Goal: Task Accomplishment & Management: Manage account settings

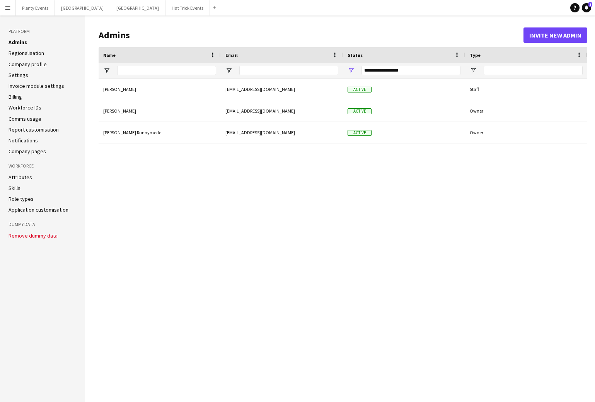
click at [10, 9] on app-icon "Menu" at bounding box center [8, 8] width 6 height 6
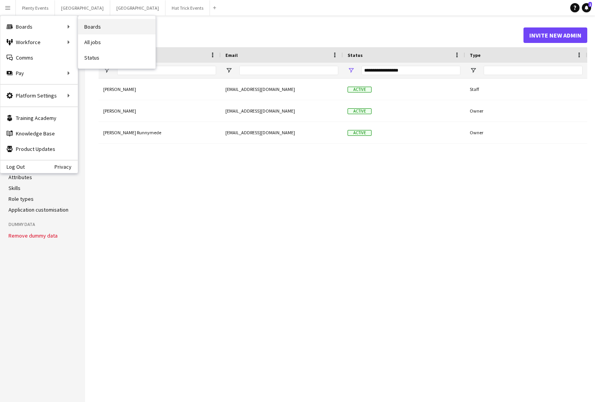
click at [93, 26] on link "Boards" at bounding box center [116, 26] width 77 height 15
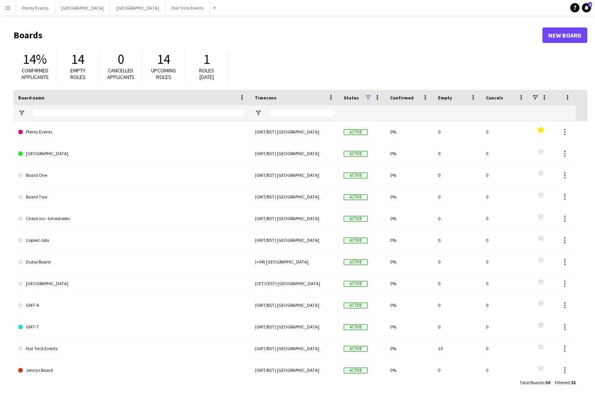
click at [8, 6] on app-icon "Menu" at bounding box center [8, 8] width 6 height 6
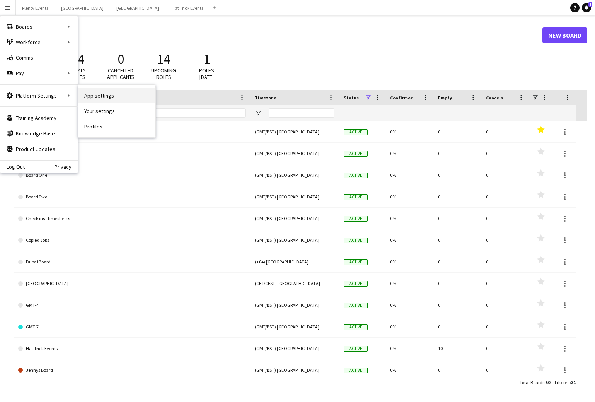
click at [102, 97] on link "App settings" at bounding box center [116, 95] width 77 height 15
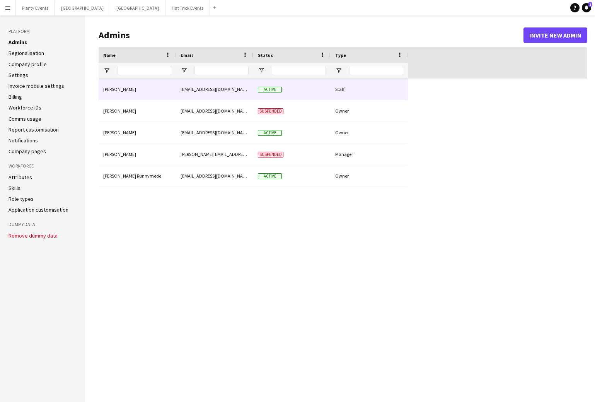
type input "**********"
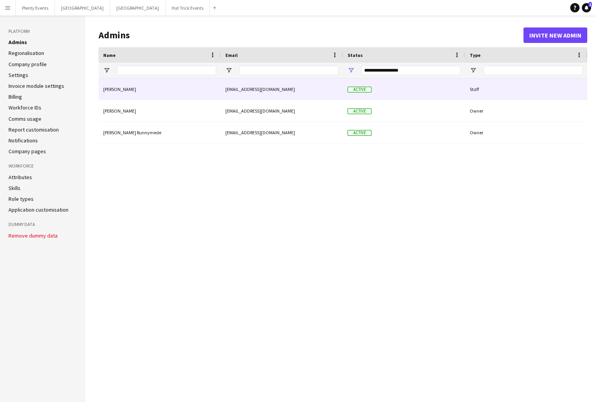
click at [484, 90] on div "Staff" at bounding box center [526, 89] width 122 height 21
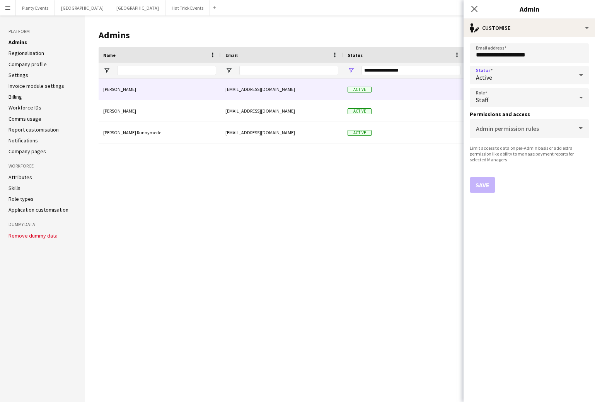
click at [568, 76] on icon at bounding box center [581, 74] width 9 height 15
click at [568, 74] on div at bounding box center [297, 201] width 595 height 402
click at [568, 96] on icon at bounding box center [581, 97] width 9 height 15
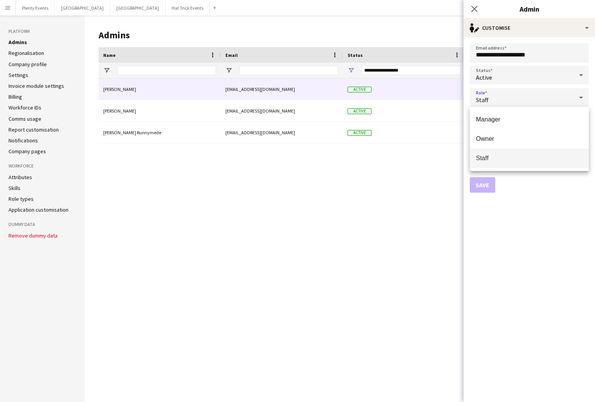
click at [474, 9] on div at bounding box center [297, 201] width 595 height 402
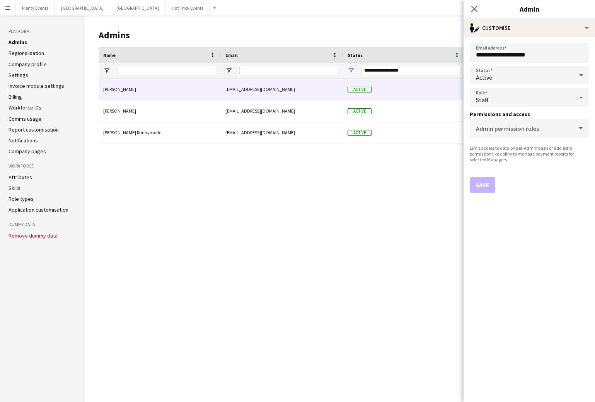
click at [474, 9] on icon at bounding box center [475, 9] width 6 height 6
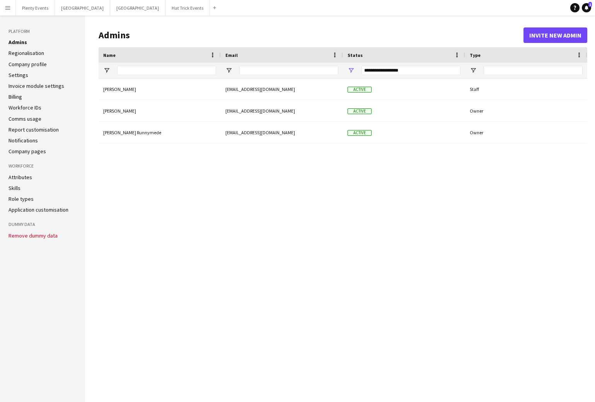
click at [7, 9] on app-icon "Menu" at bounding box center [8, 8] width 6 height 6
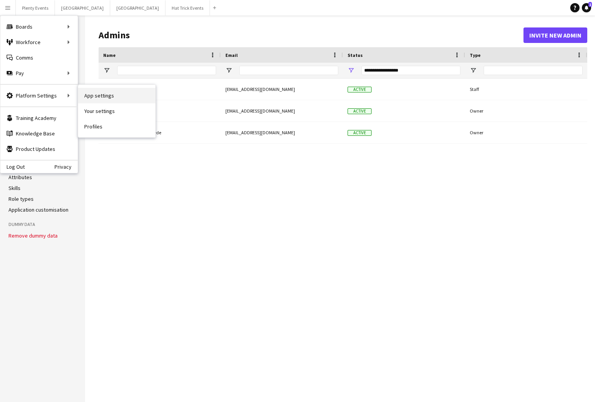
click at [104, 96] on link "App settings" at bounding box center [116, 95] width 77 height 15
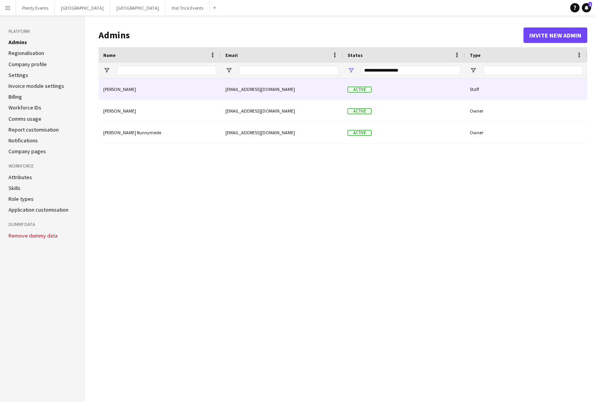
click at [309, 90] on div "[EMAIL_ADDRESS][DOMAIN_NAME]" at bounding box center [282, 89] width 122 height 21
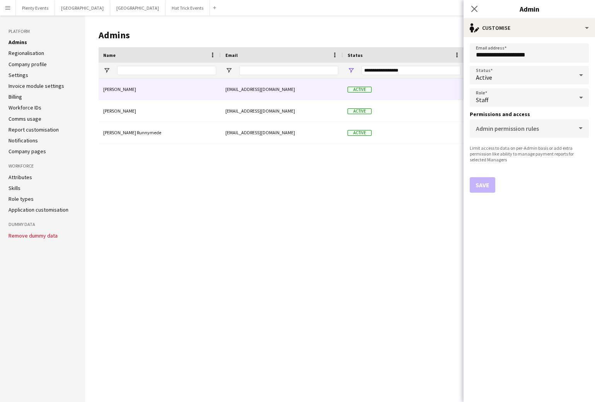
click at [568, 98] on icon at bounding box center [581, 97] width 9 height 15
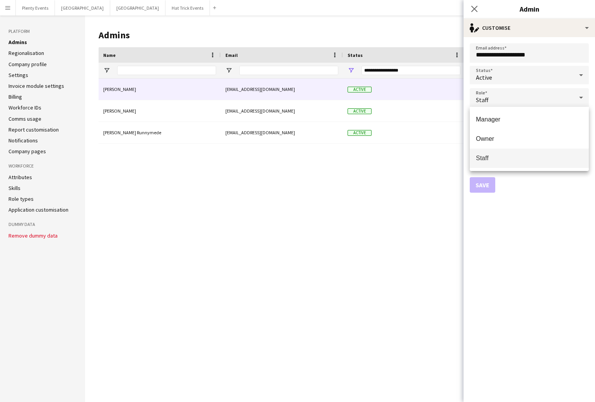
click at [476, 8] on div at bounding box center [297, 201] width 595 height 402
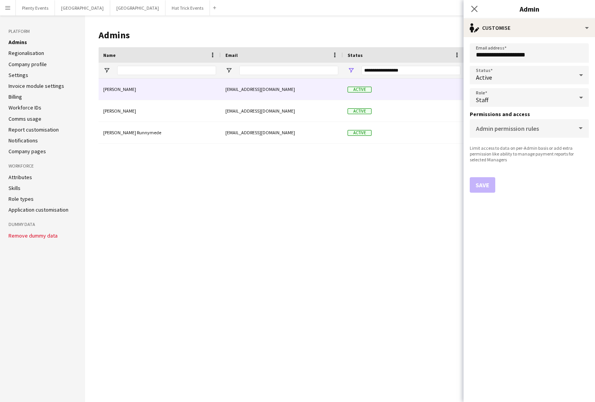
click at [476, 8] on icon "Close pop-in" at bounding box center [475, 9] width 6 height 6
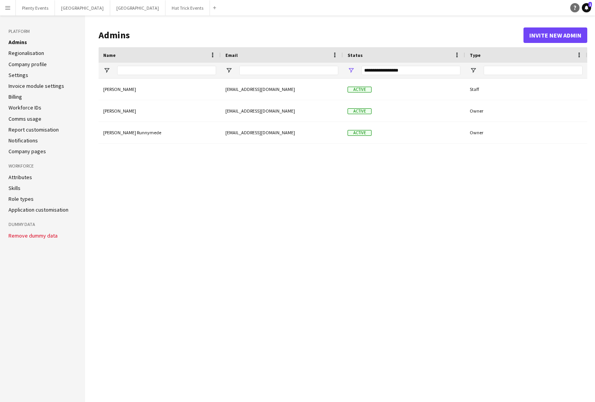
click at [568, 9] on icon "Help" at bounding box center [575, 7] width 5 height 5
click at [11, 10] on button "Menu" at bounding box center [7, 7] width 15 height 15
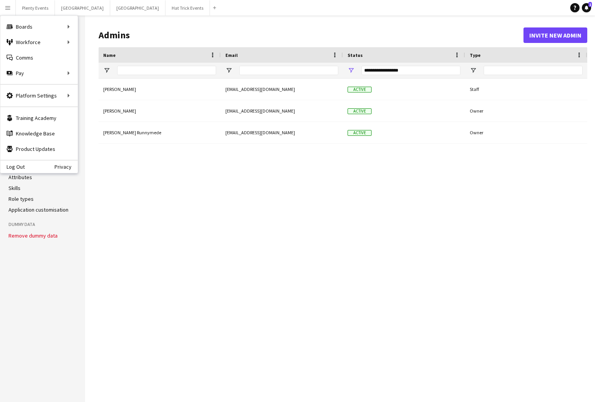
click at [208, 239] on div "Dave Demo davesdemolf@gmail.com Active Staff Mark Walls mark+walls@walls.uk.com…" at bounding box center [343, 234] width 489 height 311
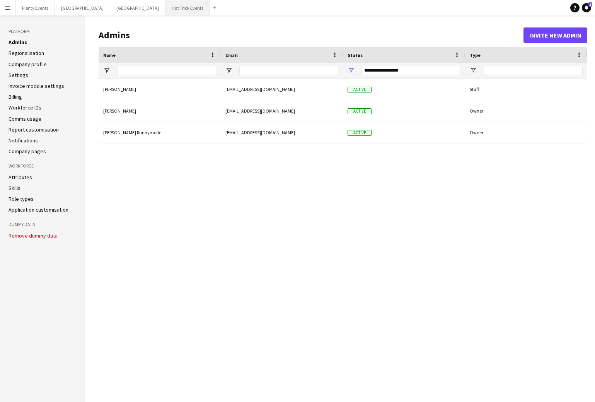
click at [166, 10] on button "Hat Trick Events Close" at bounding box center [188, 7] width 44 height 15
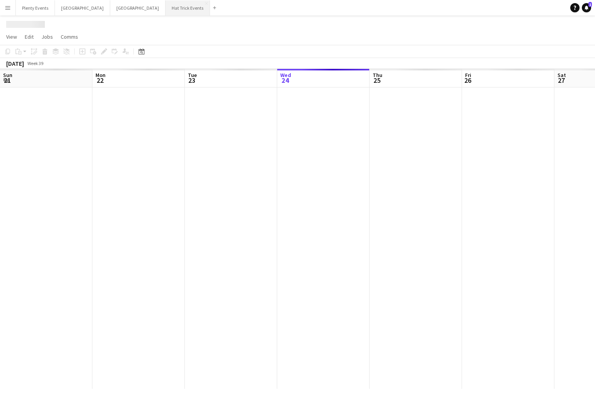
scroll to position [0, 185]
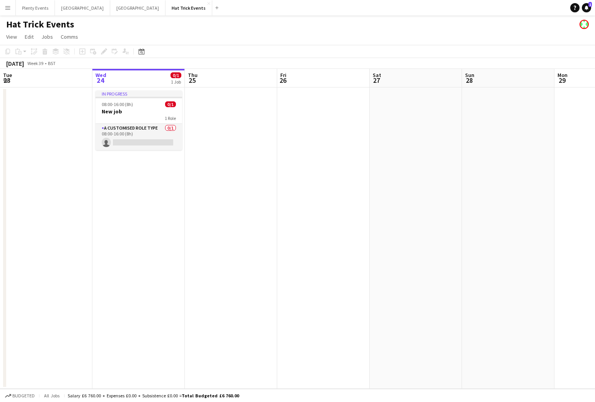
click at [249, 130] on app-date-cell at bounding box center [231, 237] width 92 height 301
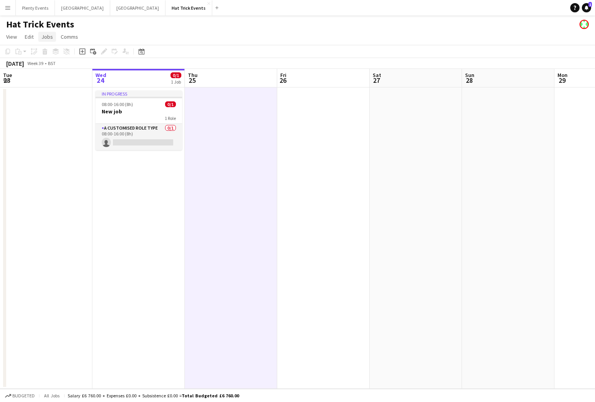
click at [50, 37] on span "Jobs" at bounding box center [47, 36] width 12 height 7
click at [125, 34] on app-page-menu "View Day view expanded Day view collapsed Month view Date picker Jump to today …" at bounding box center [297, 37] width 595 height 15
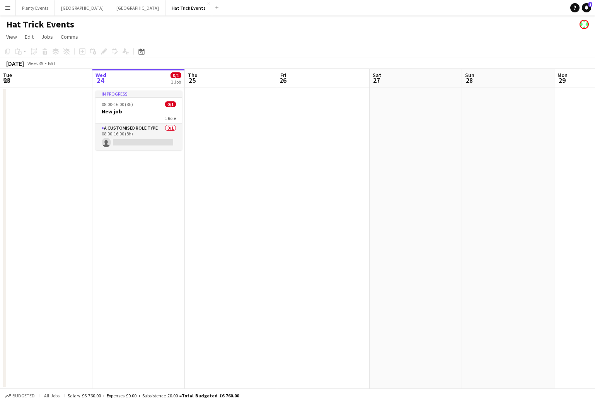
click at [228, 123] on app-date-cell at bounding box center [231, 237] width 92 height 301
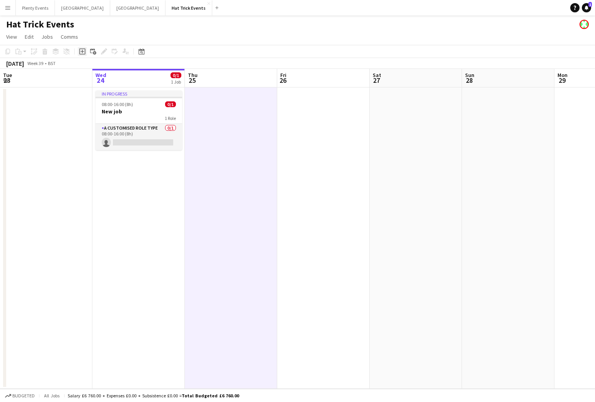
click at [83, 52] on icon "Add job" at bounding box center [82, 51] width 6 height 6
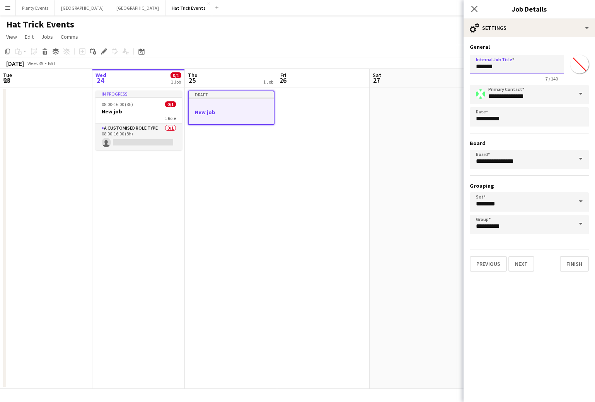
drag, startPoint x: 477, startPoint y: 67, endPoint x: 504, endPoint y: 67, distance: 27.5
click at [504, 67] on input "*******" at bounding box center [517, 64] width 94 height 19
type input "*********"
click at [568, 97] on span at bounding box center [581, 94] width 16 height 19
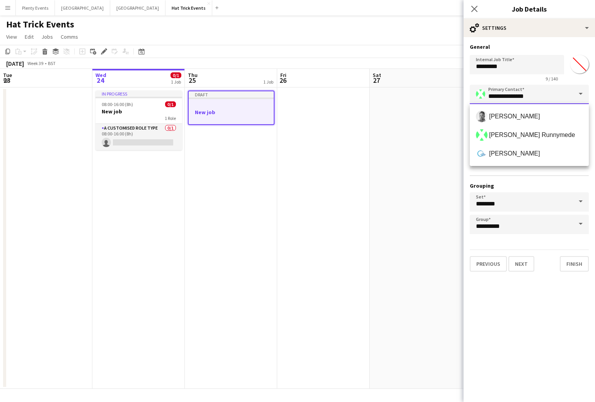
click at [567, 97] on input "**********" at bounding box center [529, 94] width 119 height 19
click at [522, 172] on div "**********" at bounding box center [529, 159] width 119 height 149
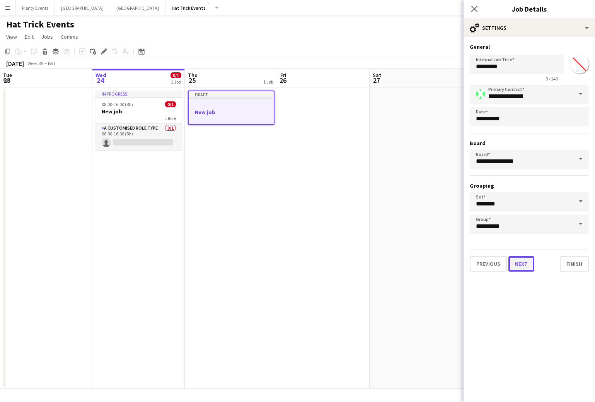
click at [522, 266] on button "Next" at bounding box center [522, 263] width 26 height 15
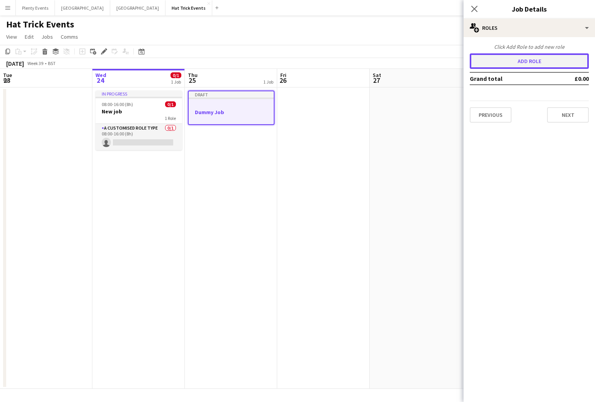
click at [528, 61] on button "Add role" at bounding box center [529, 60] width 119 height 15
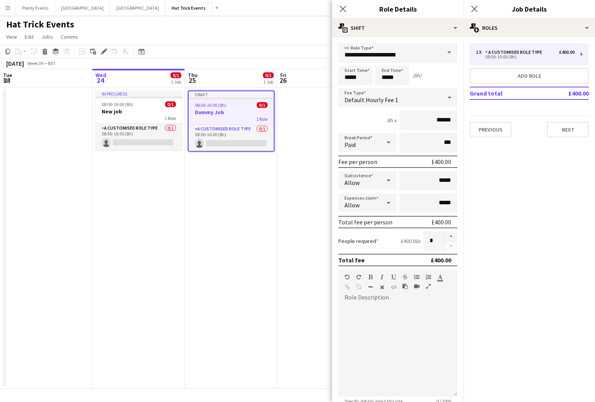
click at [441, 51] on span at bounding box center [449, 52] width 16 height 19
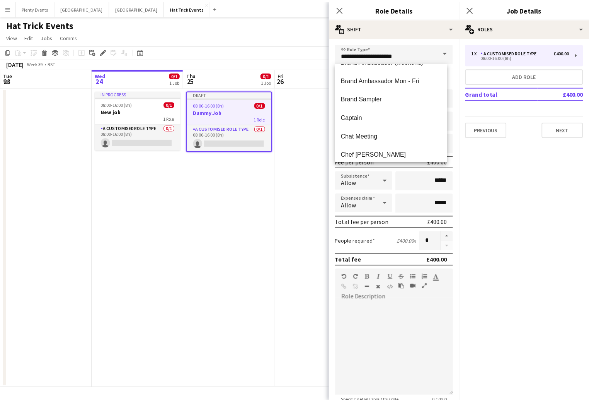
scroll to position [172, 0]
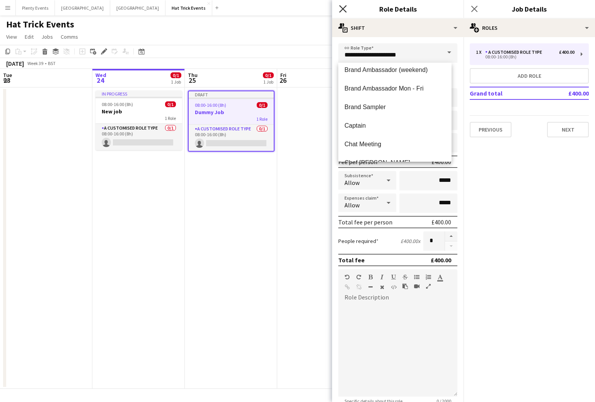
click at [342, 9] on icon at bounding box center [342, 8] width 7 height 7
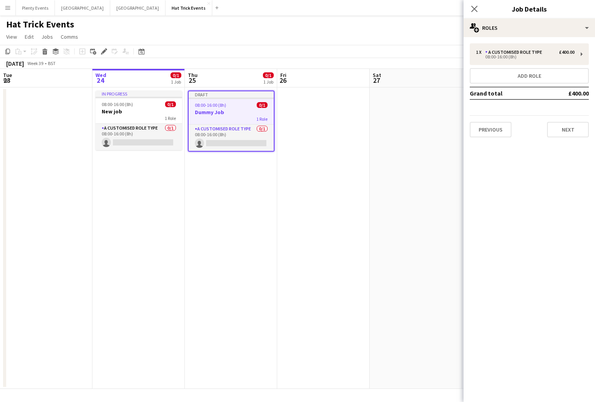
click at [10, 7] on app-icon "Menu" at bounding box center [8, 8] width 6 height 6
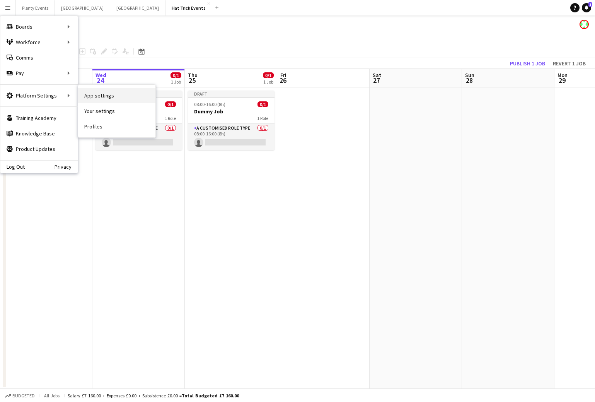
click at [91, 96] on link "App settings" at bounding box center [116, 95] width 77 height 15
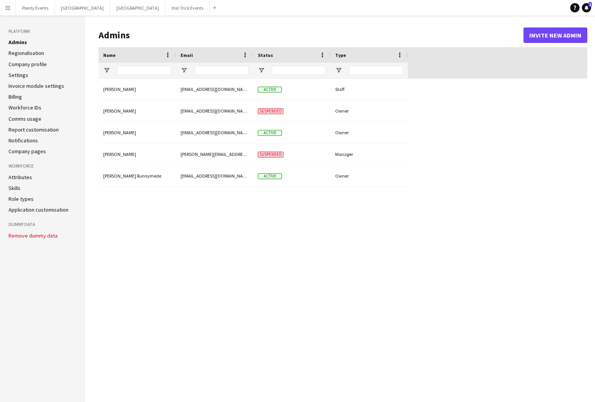
type input "**********"
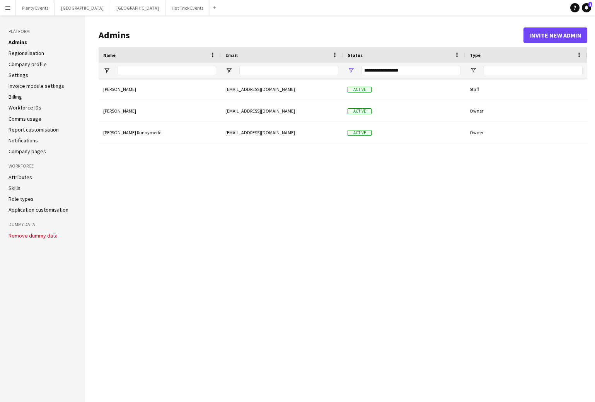
click at [25, 199] on link "Role types" at bounding box center [21, 198] width 25 height 7
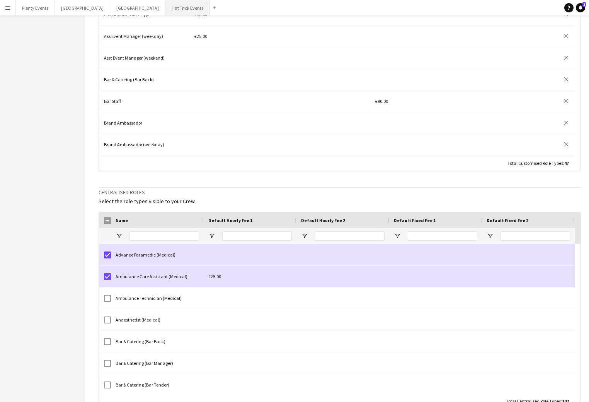
click at [166, 10] on button "Hat Trick Events Close" at bounding box center [188, 7] width 44 height 15
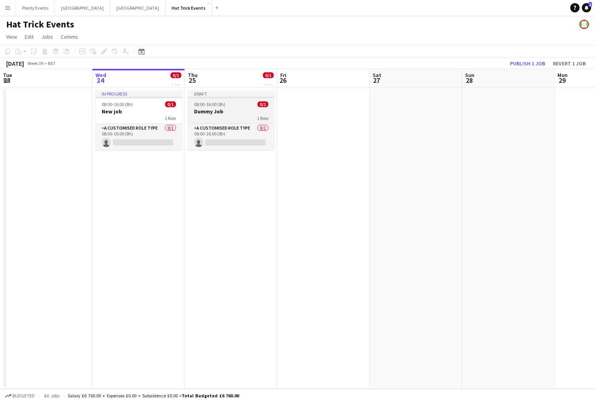
click at [237, 114] on h3 "Dummy Job" at bounding box center [231, 111] width 87 height 7
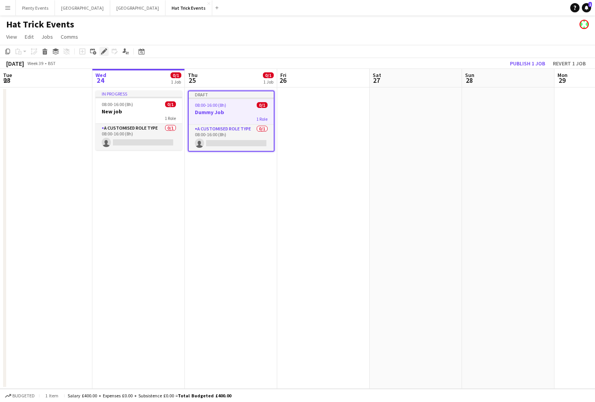
click at [106, 50] on icon at bounding box center [106, 49] width 2 height 2
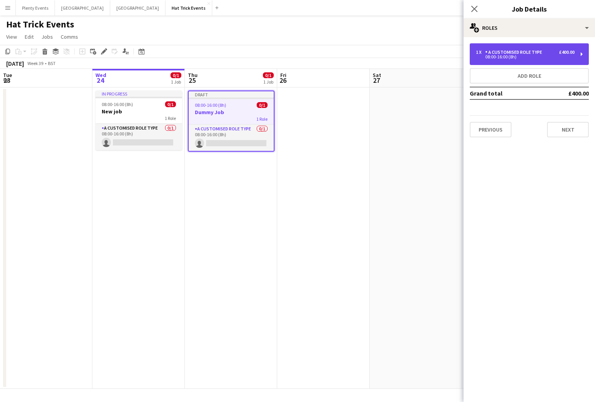
click at [552, 55] on div "08:00-16:00 (8h)" at bounding box center [525, 57] width 99 height 4
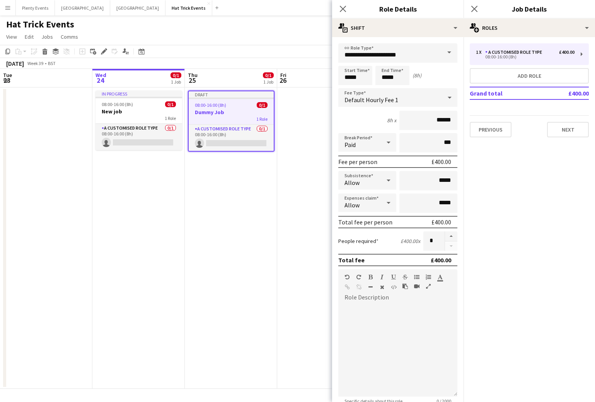
click at [446, 53] on span at bounding box center [449, 52] width 16 height 19
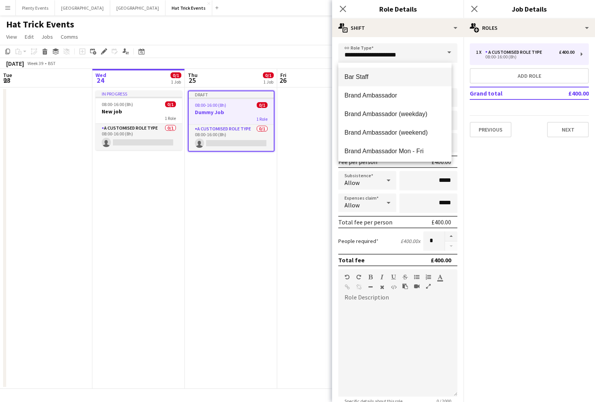
click at [388, 80] on span "Bar Staff" at bounding box center [395, 76] width 101 height 7
type input "*********"
type input "******"
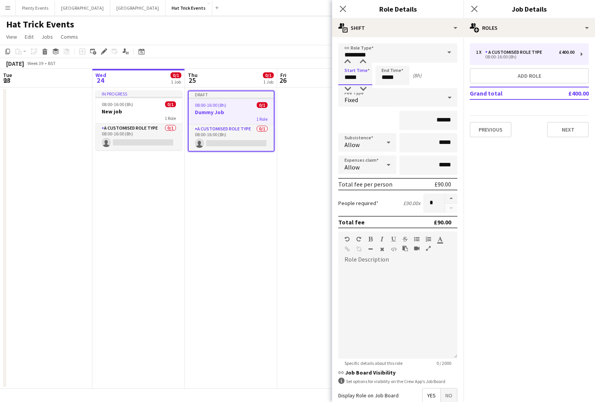
click at [348, 77] on input "*****" at bounding box center [355, 75] width 34 height 19
click at [384, 77] on input "*****" at bounding box center [393, 75] width 34 height 19
click at [442, 98] on div at bounding box center [449, 97] width 15 height 15
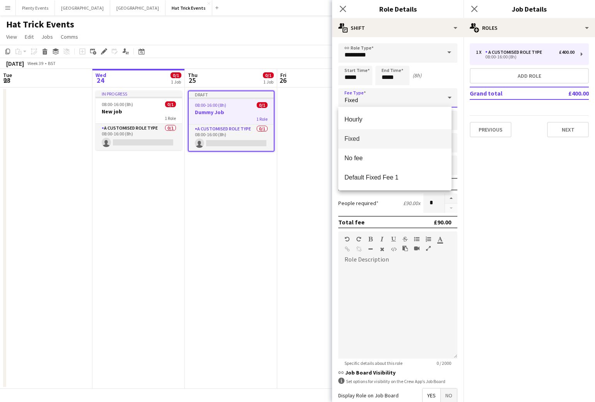
click at [441, 96] on div at bounding box center [297, 201] width 595 height 402
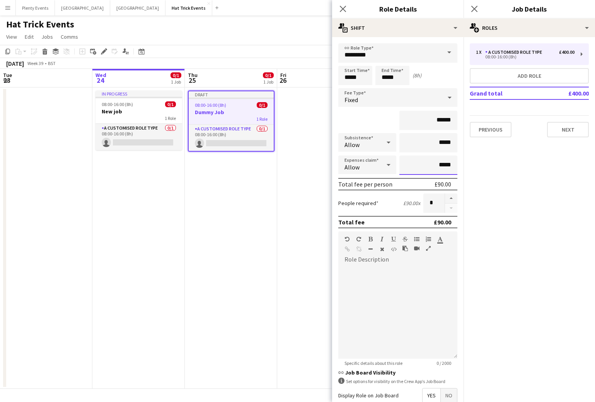
click at [435, 166] on input "*****" at bounding box center [429, 164] width 58 height 19
type input "******"
click at [387, 164] on icon at bounding box center [389, 165] width 4 height 2
click at [386, 164] on div at bounding box center [297, 201] width 595 height 402
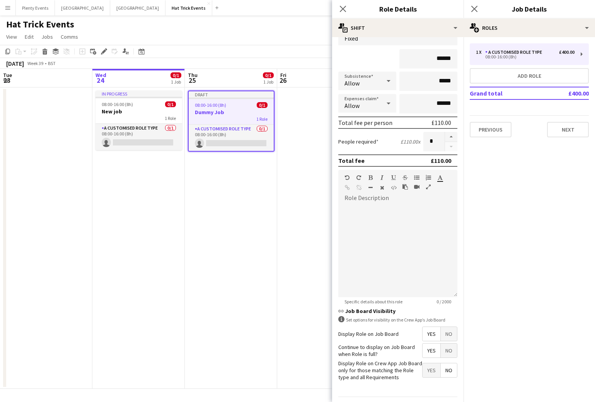
scroll to position [84, 0]
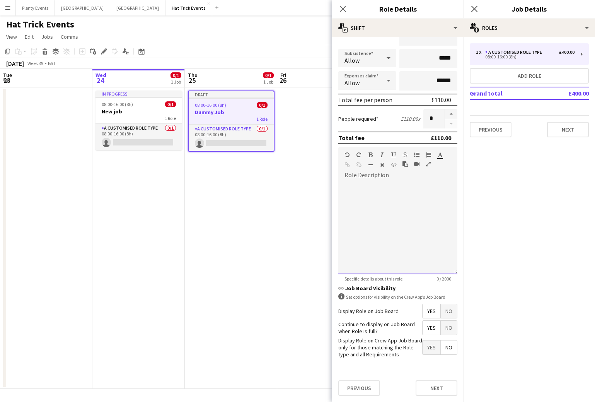
click at [361, 178] on div at bounding box center [397, 225] width 119 height 98
click at [441, 277] on span "No" at bounding box center [449, 311] width 16 height 14
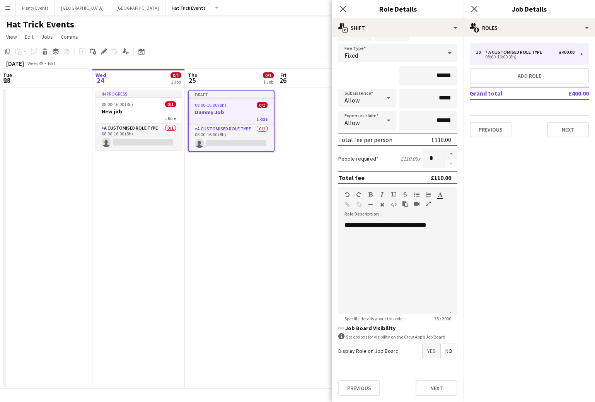
scroll to position [44, 0]
click at [427, 277] on span "Yes" at bounding box center [432, 351] width 18 height 14
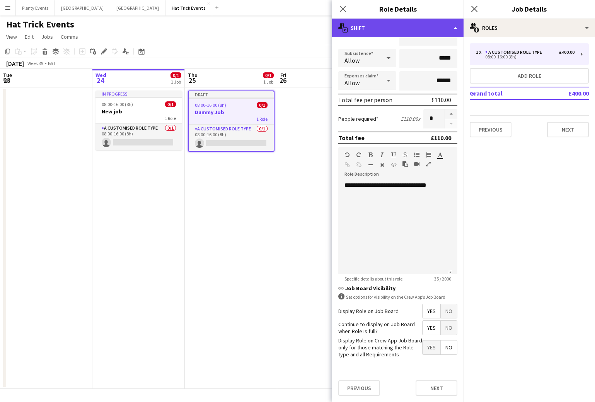
click at [417, 27] on div "multiple-actions-text Shift" at bounding box center [398, 28] width 132 height 19
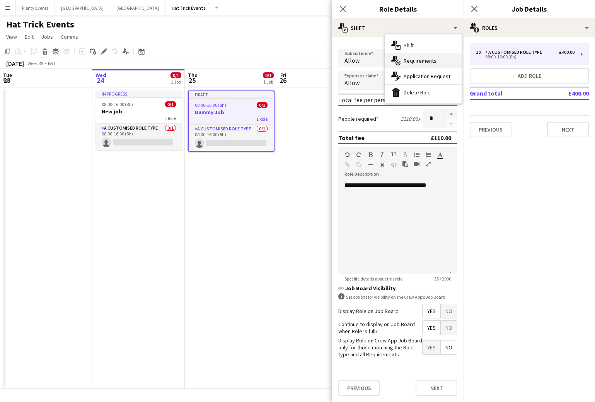
click at [416, 62] on span "Requirements" at bounding box center [420, 60] width 33 height 7
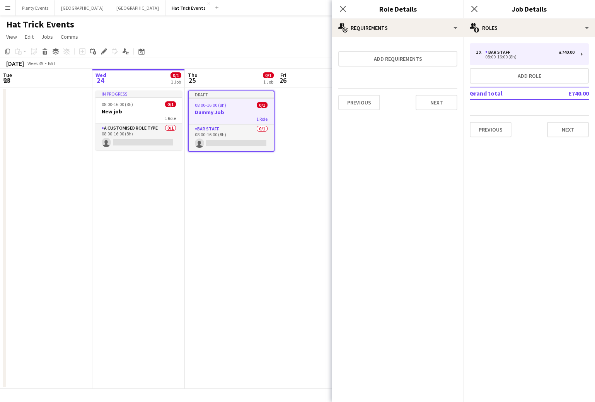
scroll to position [0, 0]
click at [407, 60] on button "Add requirements" at bounding box center [397, 58] width 119 height 15
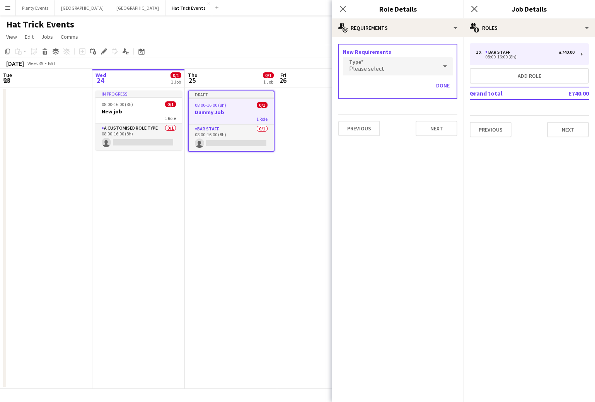
click at [415, 67] on div "Please select" at bounding box center [390, 66] width 94 height 19
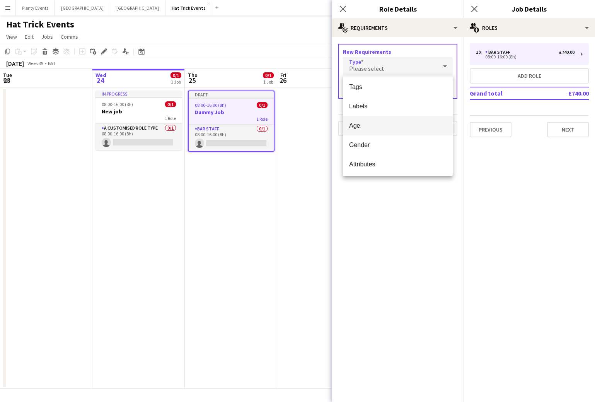
scroll to position [22, 0]
click at [440, 65] on div at bounding box center [297, 201] width 595 height 402
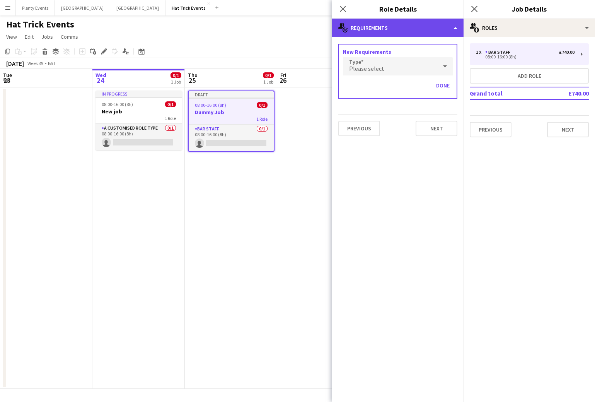
click at [432, 27] on div "multiple-actions-check-2 Requirements" at bounding box center [398, 28] width 132 height 19
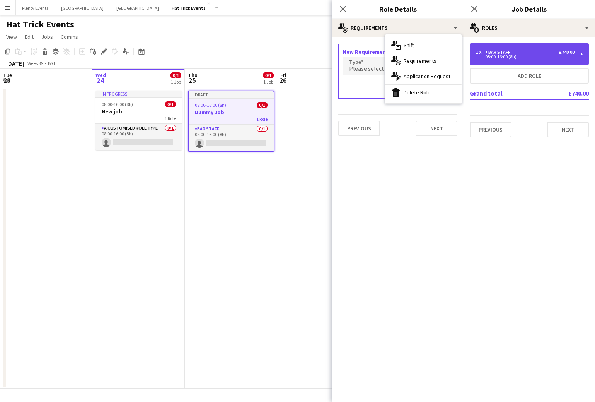
click at [534, 58] on div "08:00-16:00 (8h)" at bounding box center [525, 57] width 99 height 4
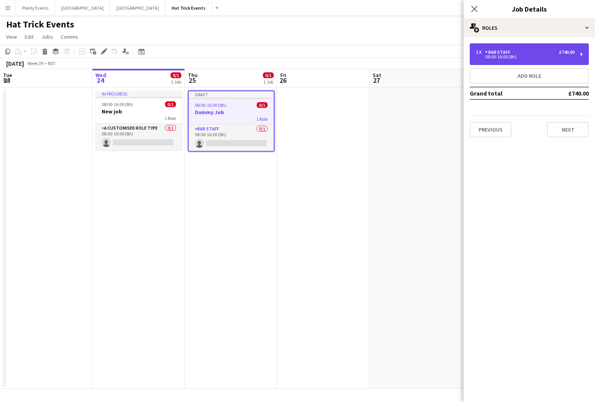
click at [534, 58] on div "08:00-16:00 (8h)" at bounding box center [525, 57] width 99 height 4
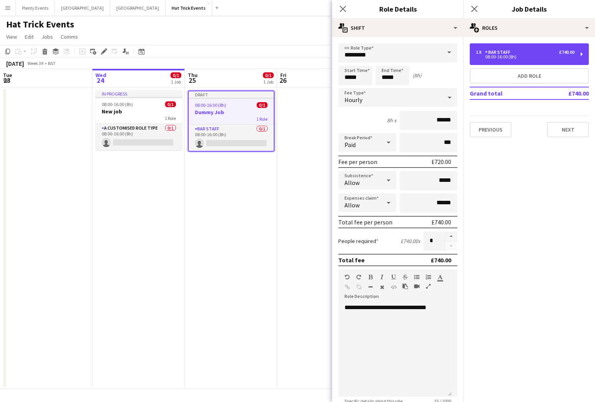
scroll to position [122, 0]
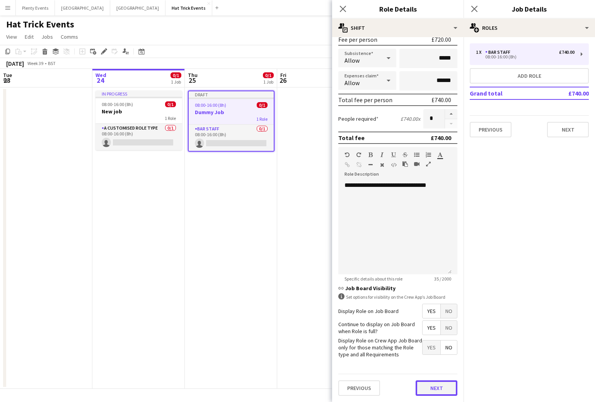
click at [442, 277] on button "Next" at bounding box center [437, 387] width 42 height 15
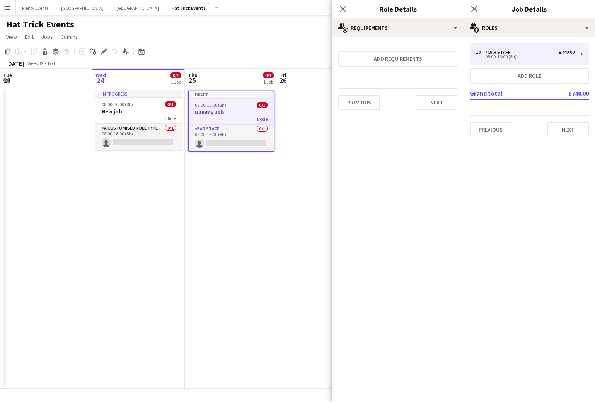
scroll to position [0, 0]
click at [439, 105] on button "Next" at bounding box center [437, 102] width 42 height 15
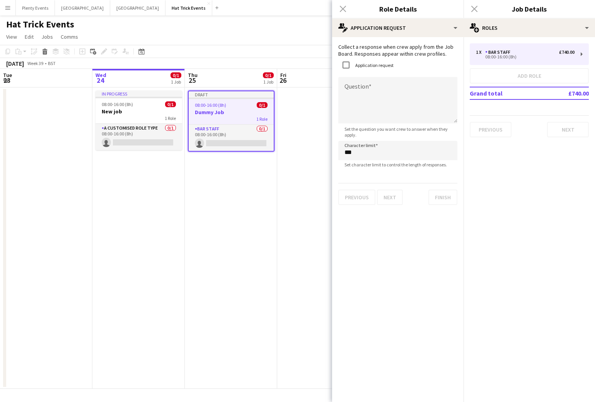
click at [343, 9] on div "Close pop-in" at bounding box center [343, 9] width 22 height 18
click at [342, 7] on div "Close pop-in" at bounding box center [343, 9] width 22 height 18
click at [476, 9] on div "Close pop-in" at bounding box center [475, 9] width 22 height 18
click at [343, 11] on div "Close pop-in" at bounding box center [343, 9] width 22 height 18
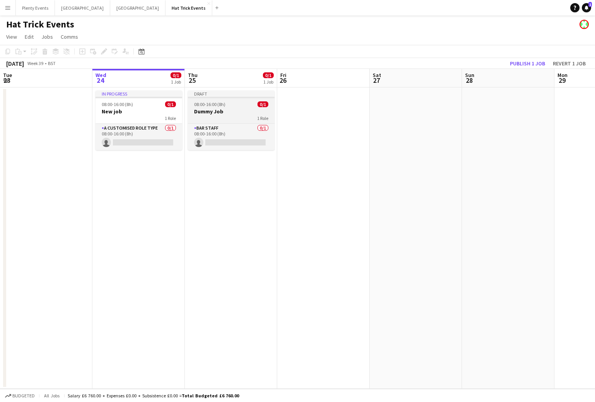
click at [235, 116] on div "1 Role" at bounding box center [231, 118] width 87 height 6
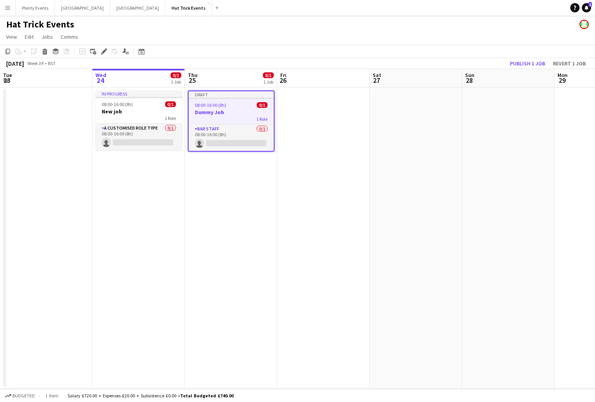
scroll to position [0, 185]
click at [101, 52] on icon "Edit" at bounding box center [104, 51] width 6 height 6
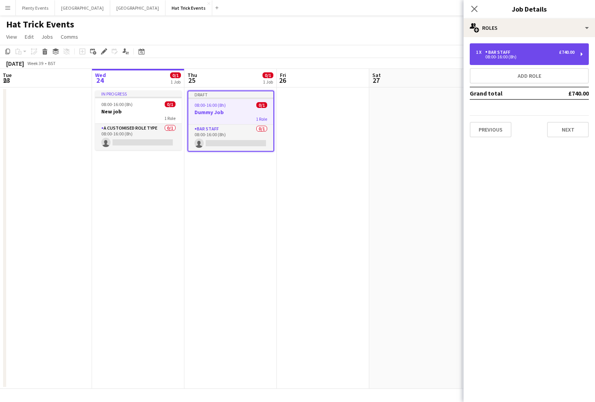
click at [565, 53] on div "£740.00" at bounding box center [566, 52] width 15 height 5
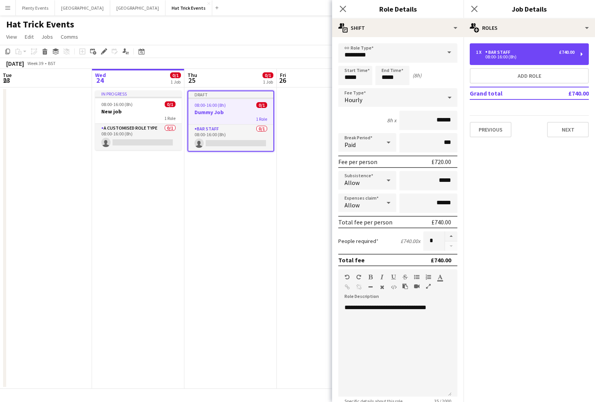
scroll to position [122, 0]
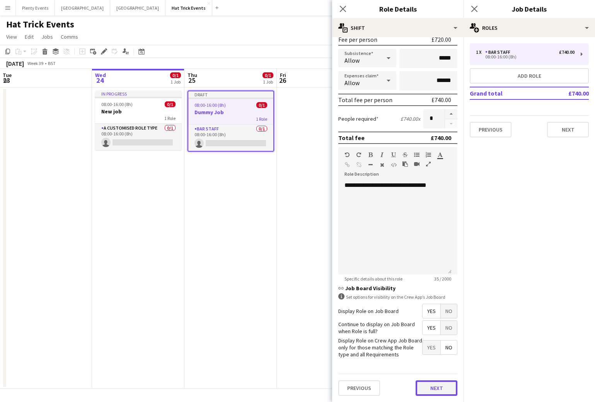
click at [431, 388] on button "Next" at bounding box center [437, 387] width 42 height 15
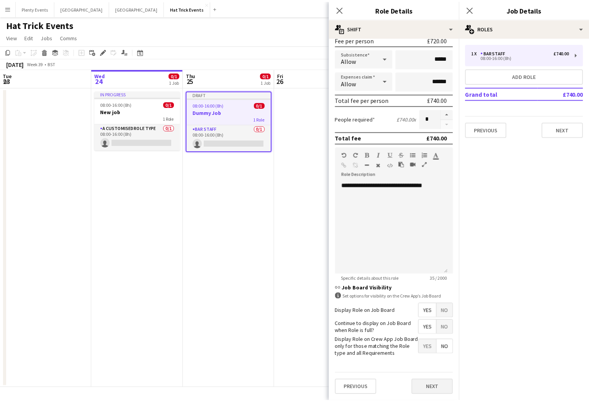
scroll to position [0, 0]
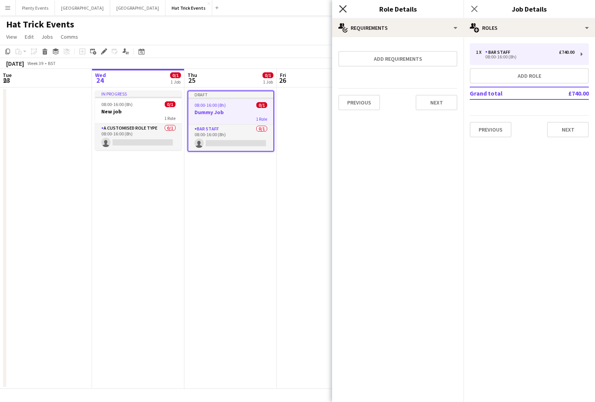
click at [345, 10] on icon "Close pop-in" at bounding box center [342, 8] width 7 height 7
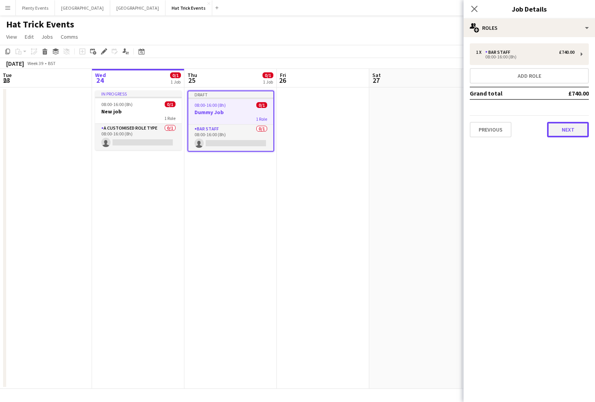
click at [571, 131] on button "Next" at bounding box center [568, 129] width 42 height 15
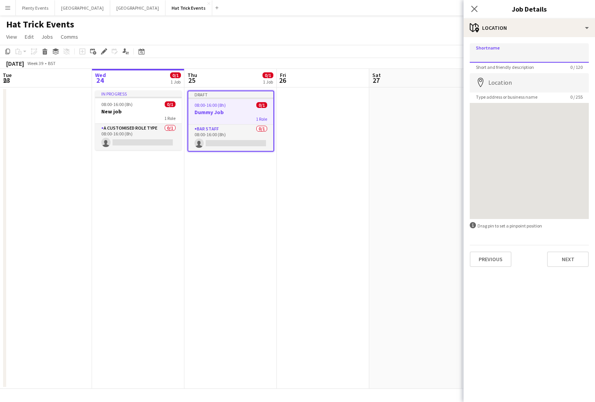
click at [504, 55] on input "Shortname" at bounding box center [529, 52] width 119 height 19
type input "*******"
click at [509, 85] on input "Location" at bounding box center [529, 82] width 119 height 19
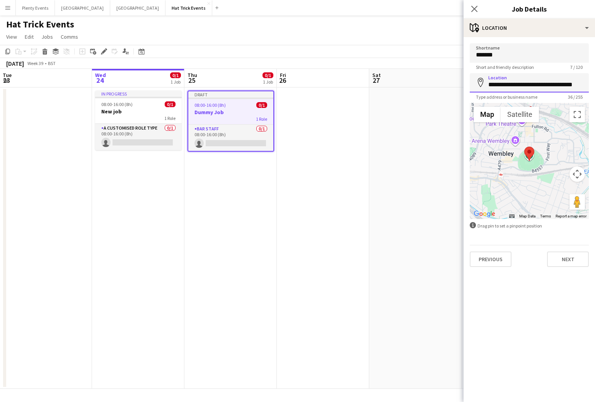
click at [523, 84] on input "**********" at bounding box center [529, 82] width 119 height 19
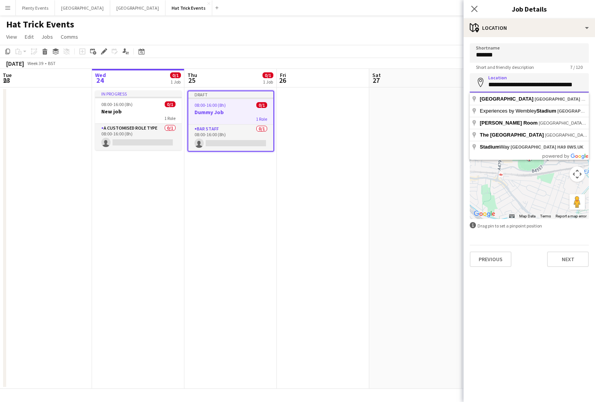
click at [534, 84] on input "**********" at bounding box center [529, 82] width 119 height 19
click at [518, 85] on input "**********" at bounding box center [529, 82] width 119 height 19
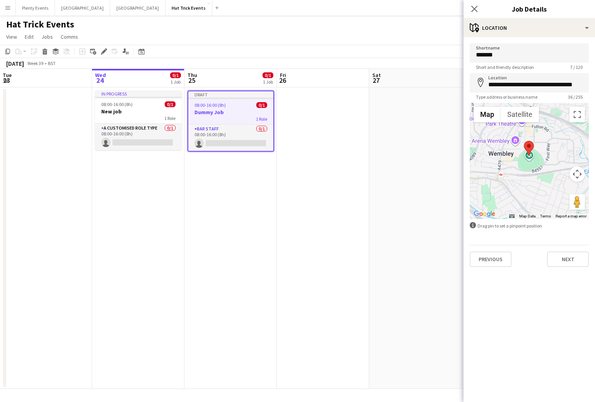
drag, startPoint x: 529, startPoint y: 152, endPoint x: 526, endPoint y: 146, distance: 6.2
click at [524, 141] on area at bounding box center [524, 141] width 0 height 0
type input "**********"
click at [573, 259] on button "Next" at bounding box center [568, 258] width 42 height 15
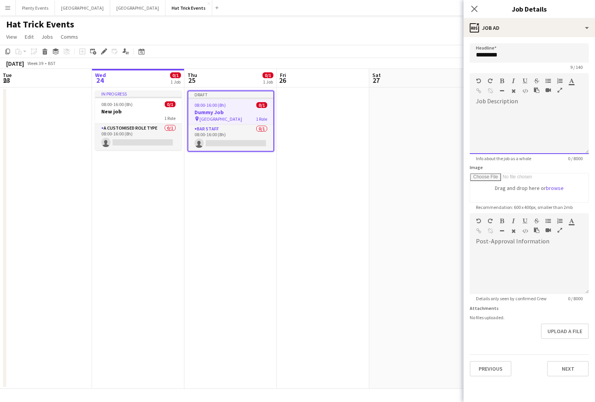
click at [488, 103] on div at bounding box center [529, 128] width 119 height 52
click at [513, 248] on div at bounding box center [529, 271] width 119 height 46
click at [570, 372] on button "Next" at bounding box center [568, 368] width 42 height 15
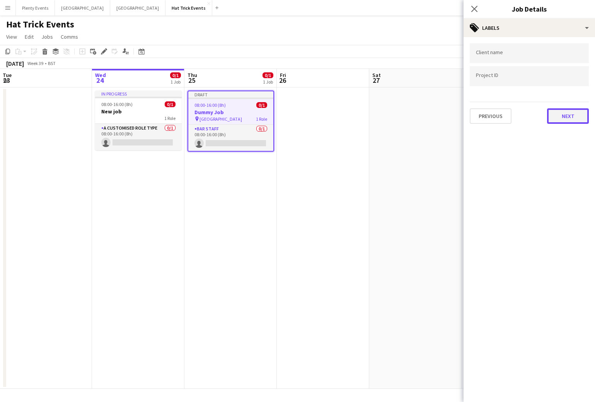
click at [571, 119] on button "Next" at bounding box center [568, 115] width 42 height 15
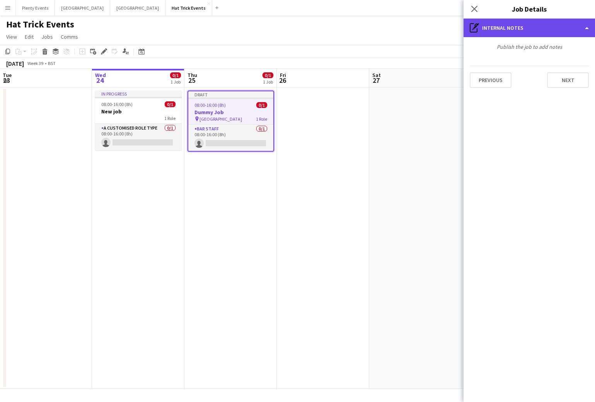
click at [544, 31] on div "pen-write Internal notes" at bounding box center [530, 28] width 132 height 19
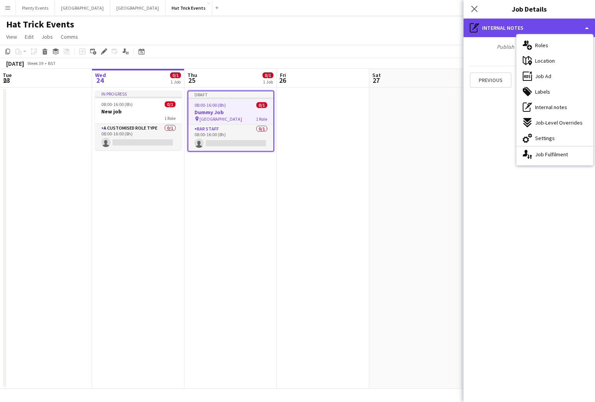
click at [544, 31] on div "pen-write Internal notes" at bounding box center [530, 28] width 132 height 19
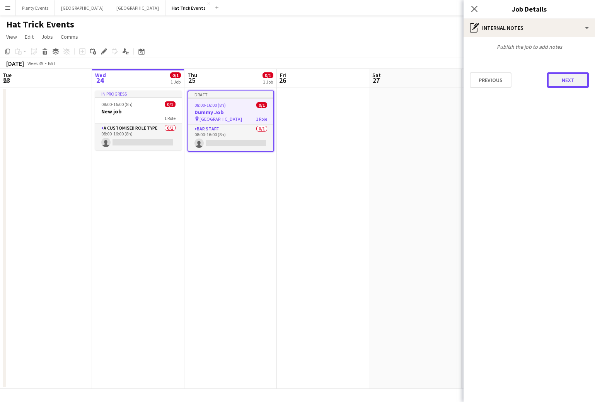
click at [571, 78] on button "Next" at bounding box center [568, 79] width 42 height 15
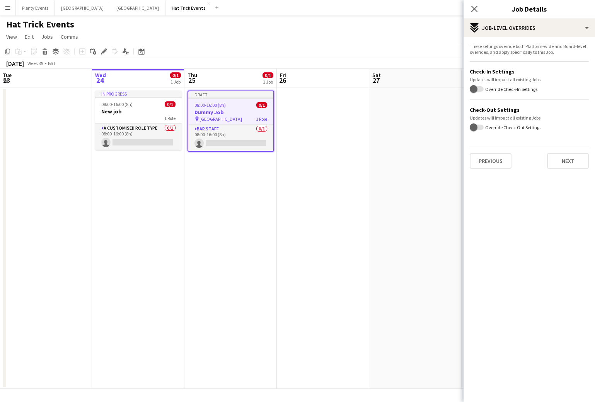
click at [8, 7] on app-icon "Menu" at bounding box center [8, 8] width 6 height 6
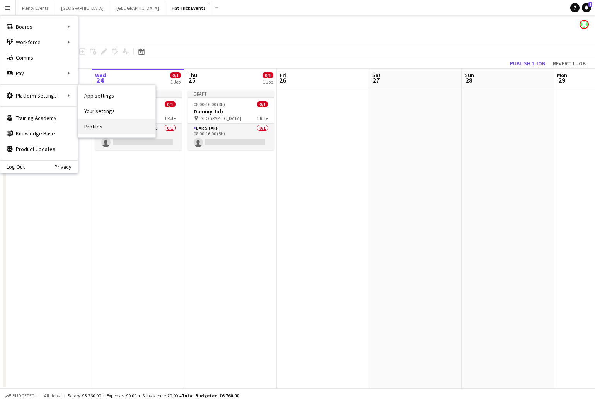
click at [99, 126] on link "Profiles" at bounding box center [116, 126] width 77 height 15
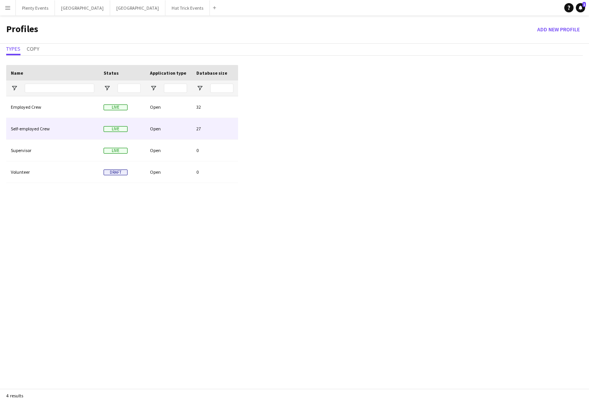
click at [177, 130] on div "Open" at bounding box center [168, 128] width 46 height 21
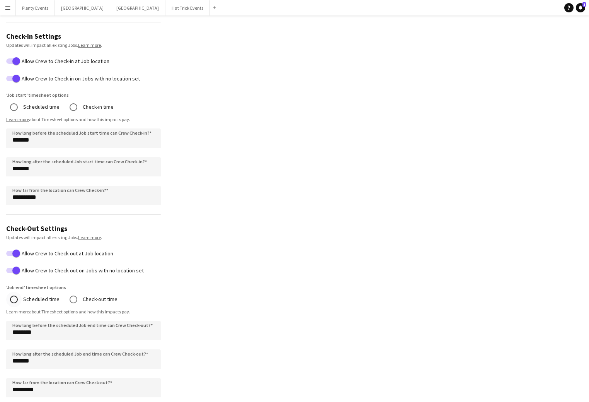
scroll to position [323, 0]
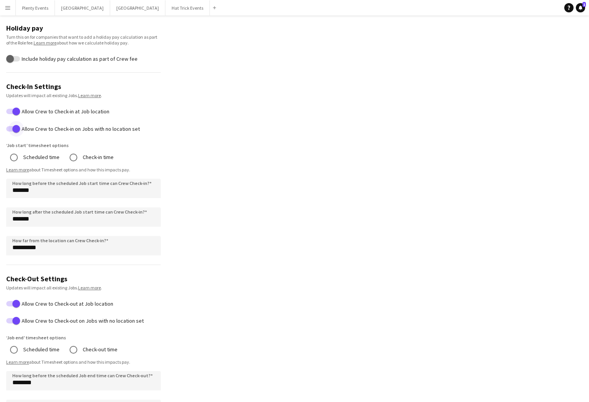
click at [9, 130] on span "button" at bounding box center [16, 128] width 15 height 15
click at [9, 320] on span "button" at bounding box center [16, 320] width 15 height 15
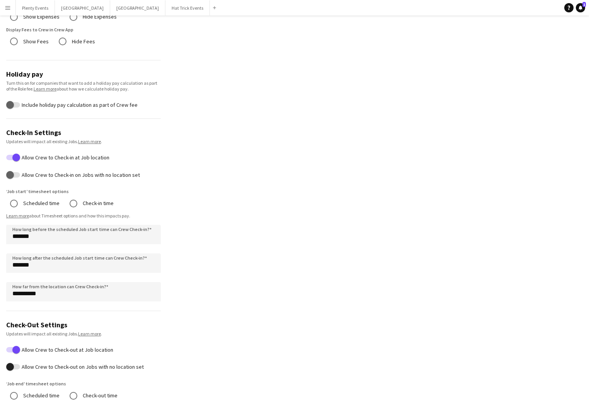
scroll to position [272, 0]
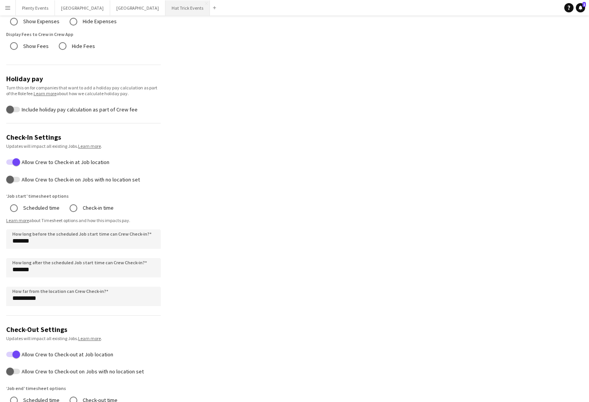
click at [166, 12] on button "Hat Trick Events Close" at bounding box center [188, 7] width 44 height 15
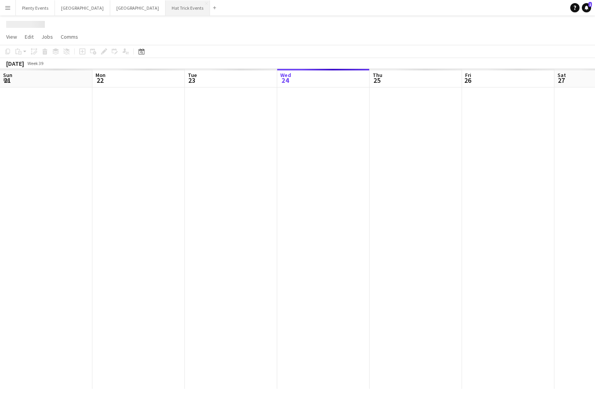
scroll to position [0, 185]
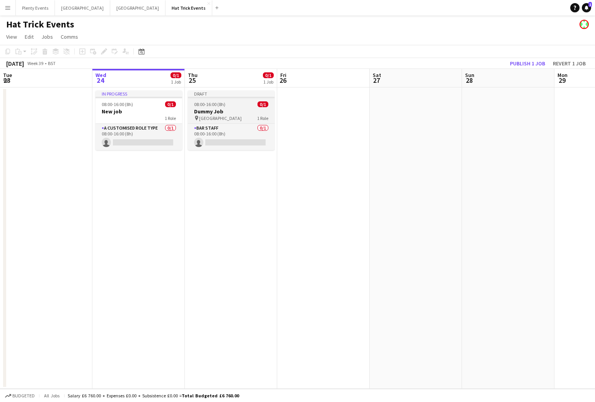
click at [230, 110] on h3 "Dummy Job" at bounding box center [231, 111] width 87 height 7
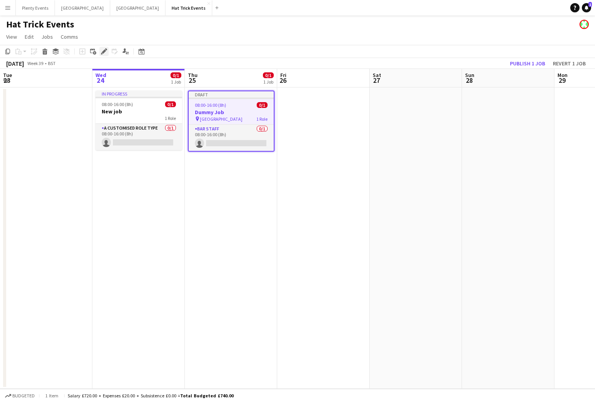
click at [103, 54] on icon "Edit" at bounding box center [104, 51] width 6 height 6
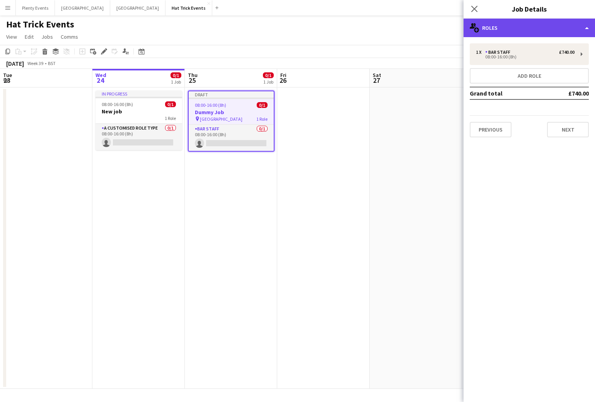
click at [552, 27] on div "multiple-users-add Roles" at bounding box center [530, 28] width 132 height 19
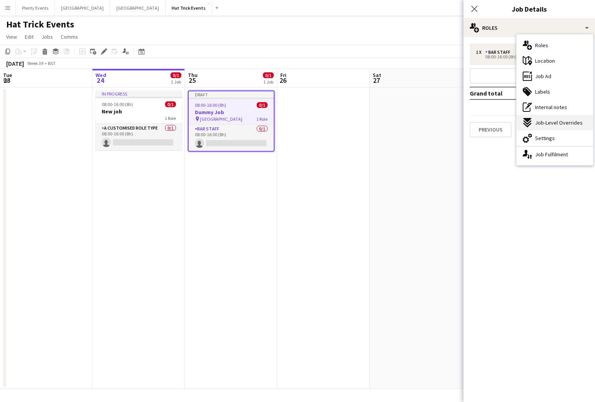
click at [555, 125] on span "Job-Level Overrides" at bounding box center [559, 122] width 48 height 7
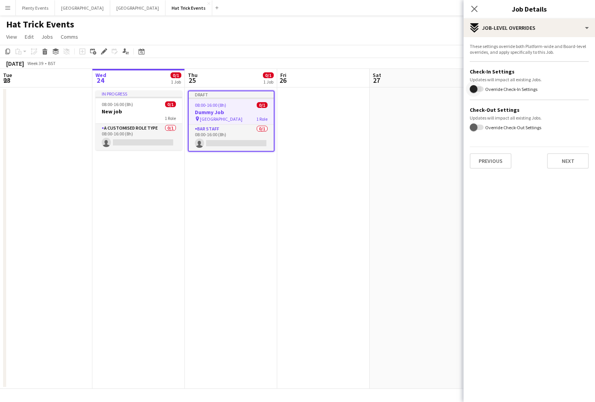
click at [480, 89] on span "button" at bounding box center [473, 88] width 15 height 15
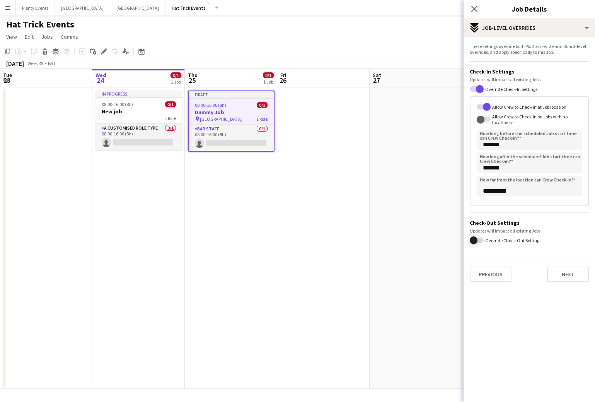
click at [480, 241] on span "button" at bounding box center [473, 239] width 15 height 15
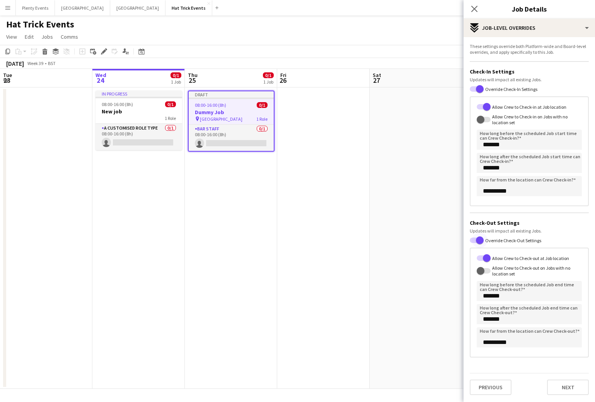
click at [474, 241] on span "button" at bounding box center [479, 239] width 15 height 15
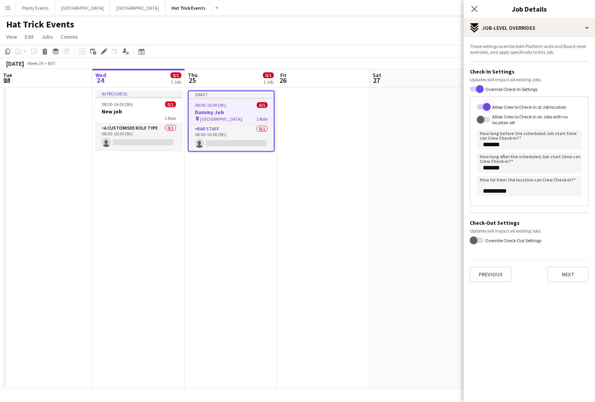
click at [481, 107] on span "button" at bounding box center [486, 106] width 15 height 15
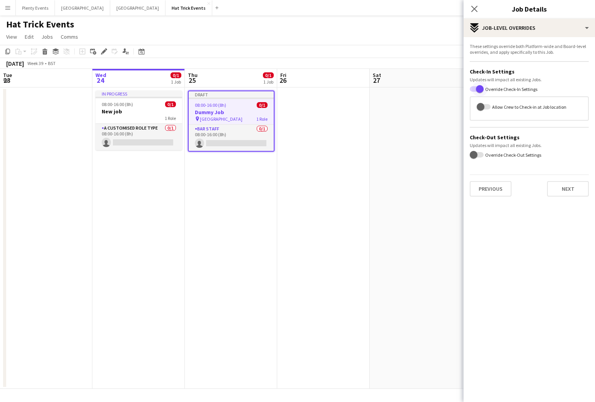
click at [475, 90] on span "button" at bounding box center [479, 88] width 15 height 15
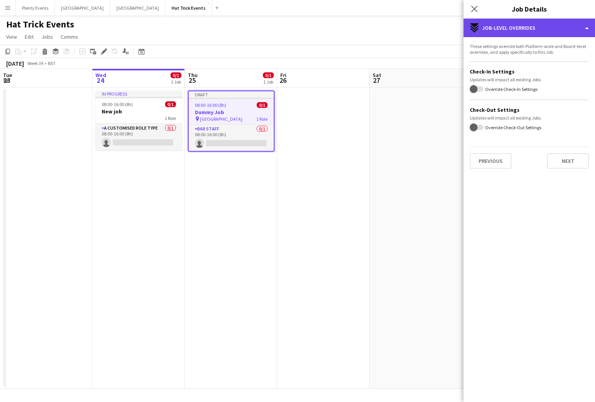
click at [525, 32] on div "expand-all-down Job-Level Overrides" at bounding box center [530, 28] width 132 height 19
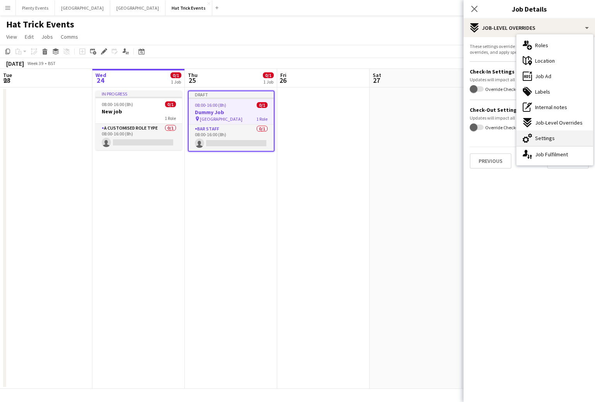
click at [547, 138] on span "Settings" at bounding box center [545, 138] width 20 height 7
type input "*******"
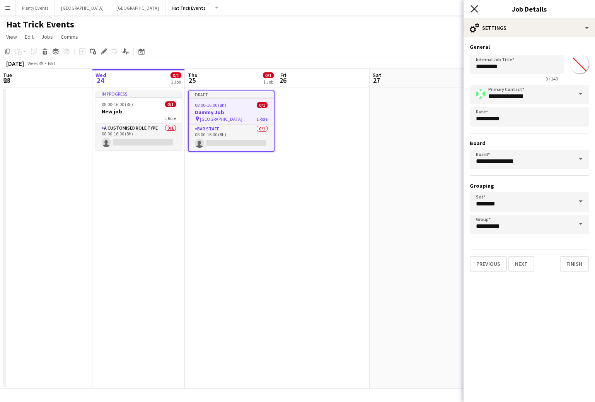
click at [477, 10] on icon at bounding box center [474, 8] width 7 height 7
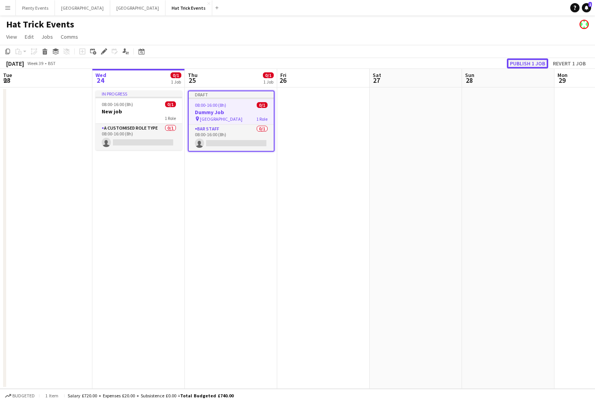
click at [530, 62] on button "Publish 1 job" at bounding box center [527, 63] width 41 height 10
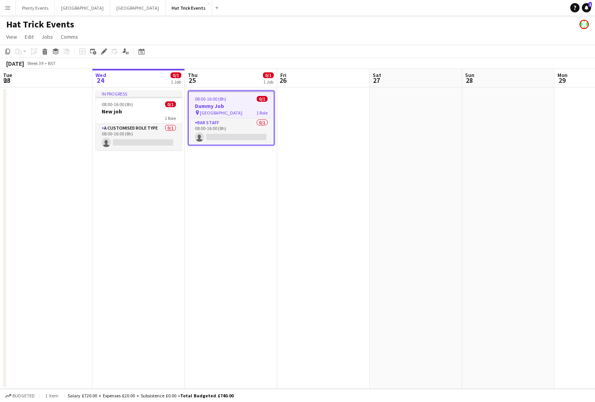
click at [7, 10] on app-icon "Menu" at bounding box center [8, 8] width 6 height 6
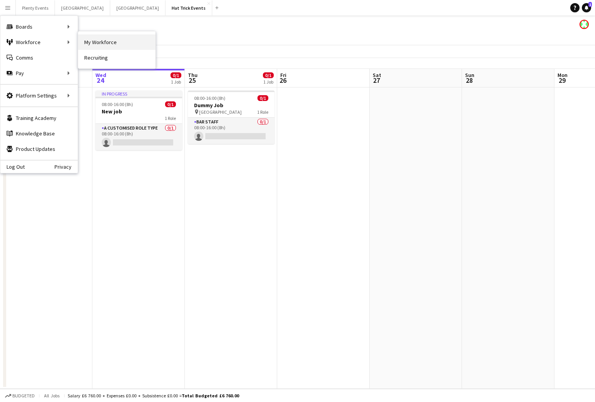
click at [96, 43] on link "My Workforce" at bounding box center [116, 41] width 77 height 15
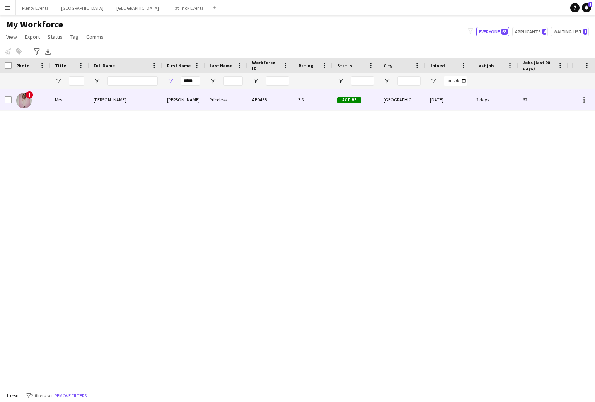
click at [144, 99] on div "[PERSON_NAME]" at bounding box center [125, 99] width 73 height 21
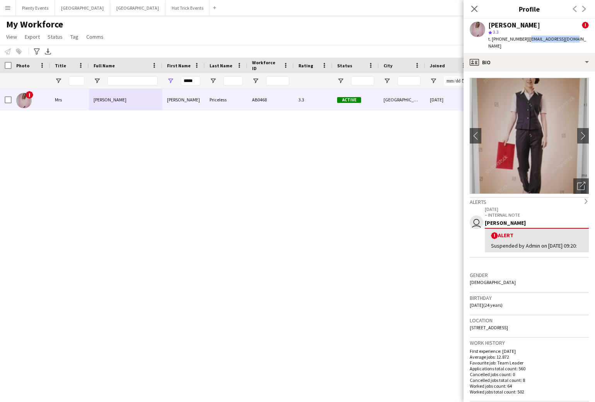
drag, startPoint x: 528, startPoint y: 39, endPoint x: 573, endPoint y: 39, distance: 44.5
click at [573, 39] on div "[PERSON_NAME] ! star 3.3 t. [PHONE_NUMBER] | [EMAIL_ADDRESS][DOMAIN_NAME]" at bounding box center [530, 36] width 132 height 34
copy span "[EMAIL_ADDRESS][DOMAIN_NAME]"
click at [166, 10] on button "Hat Trick Events Close" at bounding box center [188, 7] width 44 height 15
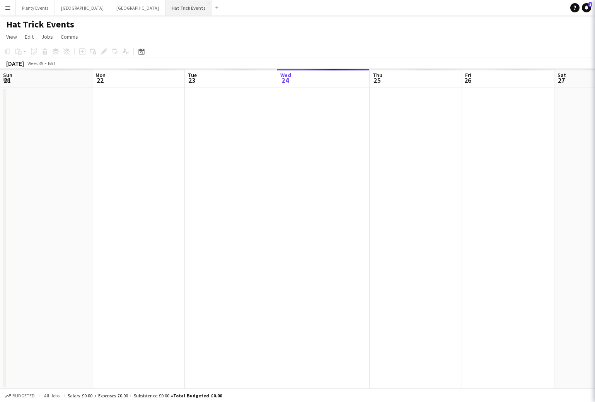
scroll to position [0, 185]
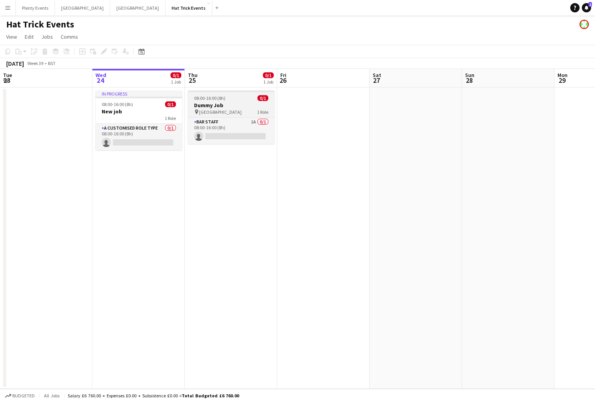
click at [234, 104] on h3 "Dummy Job" at bounding box center [231, 105] width 87 height 7
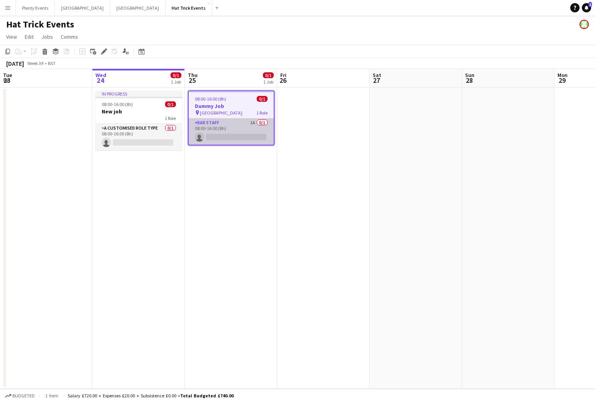
click at [240, 126] on app-card-role "Bar Staff 1A 0/1 08:00-16:00 (8h) single-neutral-actions" at bounding box center [231, 131] width 85 height 26
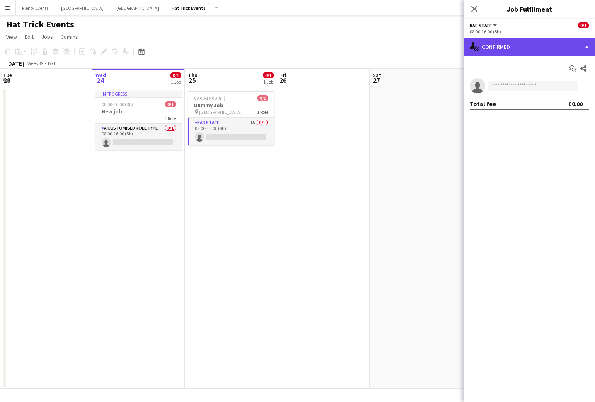
click at [556, 46] on div "single-neutral-actions-check-2 Confirmed" at bounding box center [530, 47] width 132 height 19
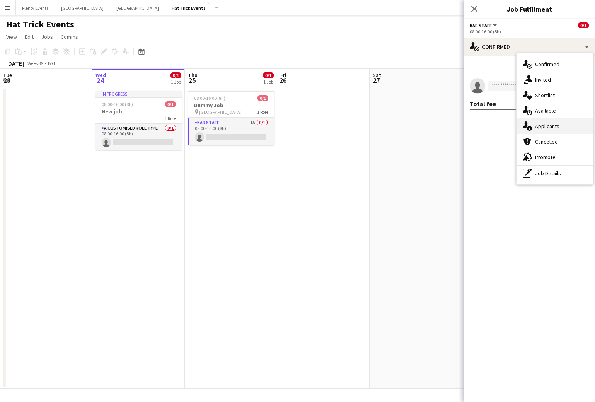
click at [545, 128] on span "Applicants" at bounding box center [547, 126] width 24 height 7
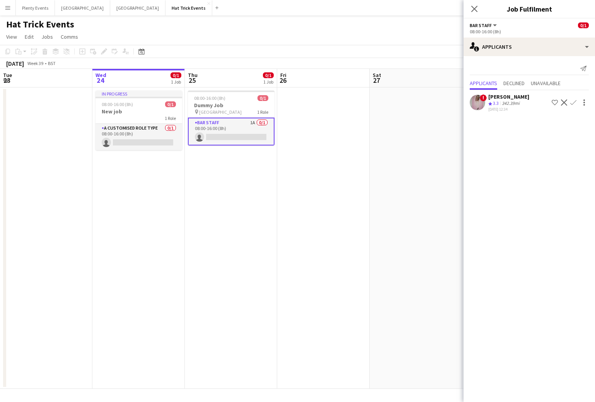
click at [573, 103] on app-icon "Confirm" at bounding box center [574, 102] width 6 height 6
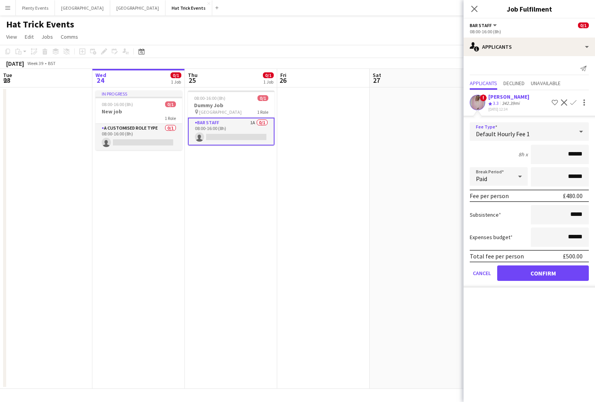
click at [579, 131] on icon at bounding box center [581, 131] width 9 height 15
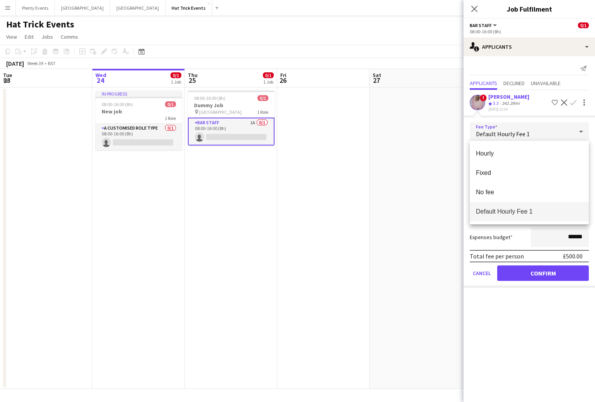
click at [579, 131] on div at bounding box center [297, 201] width 595 height 402
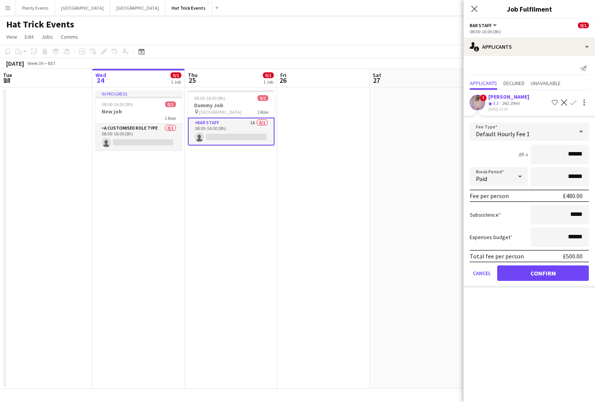
click at [534, 98] on div "! [PERSON_NAME] Crew rating 3.3 342.39mi [DATE] 12:34 Shortlist crew Decline Co…" at bounding box center [530, 102] width 132 height 19
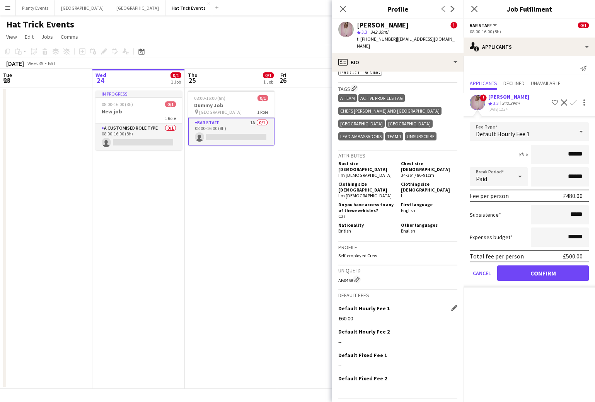
scroll to position [430, 0]
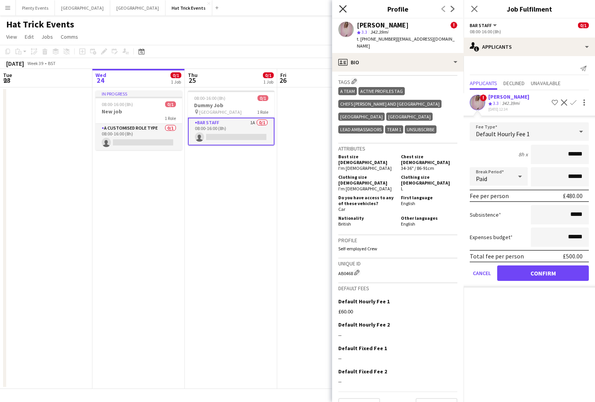
click at [344, 8] on icon at bounding box center [342, 8] width 7 height 7
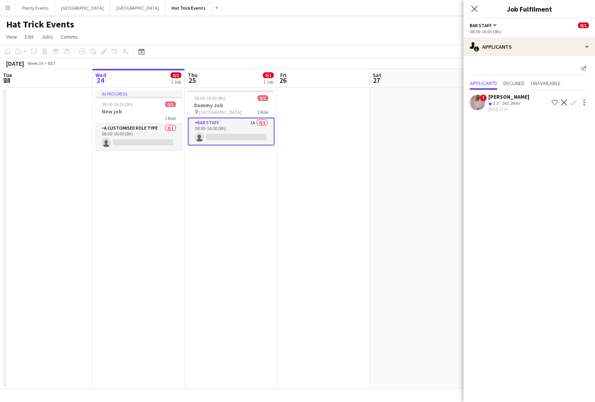
click at [573, 104] on app-icon "Confirm" at bounding box center [574, 102] width 6 height 6
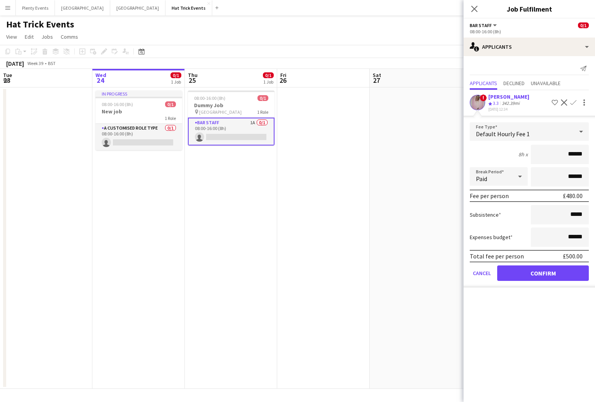
click at [582, 132] on icon at bounding box center [581, 131] width 9 height 15
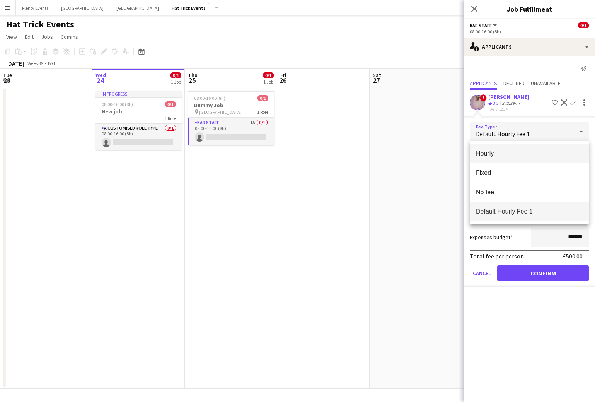
click at [530, 152] on span "Hourly" at bounding box center [529, 153] width 107 height 7
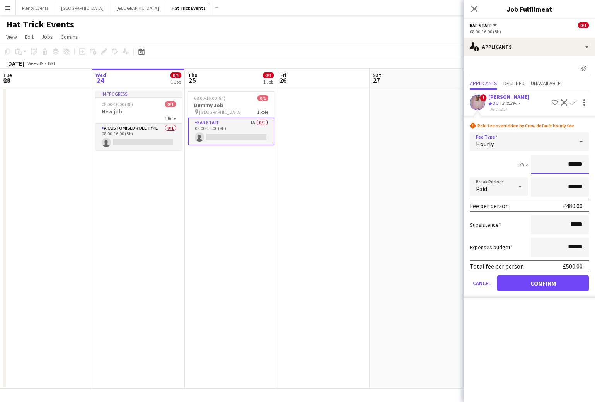
click at [571, 166] on input "******" at bounding box center [560, 164] width 58 height 19
click at [569, 166] on input "******" at bounding box center [560, 164] width 58 height 19
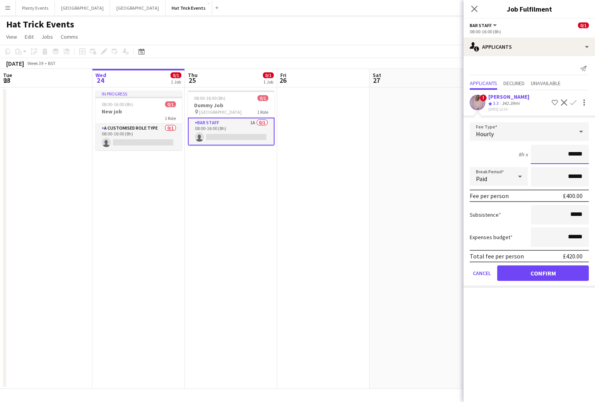
click at [570, 155] on input "******" at bounding box center [560, 154] width 58 height 19
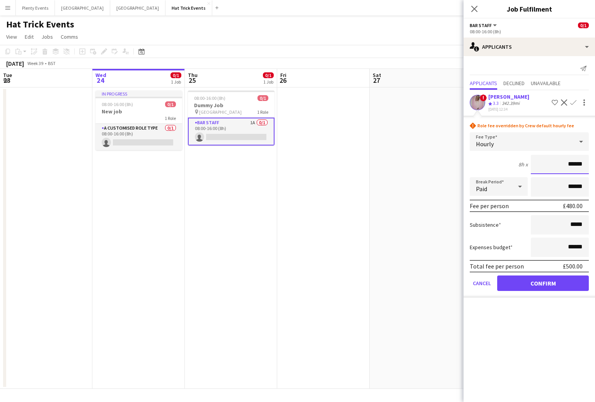
type input "******"
click at [520, 188] on icon at bounding box center [520, 186] width 9 height 15
click at [520, 188] on div at bounding box center [297, 201] width 595 height 402
click at [547, 283] on button "Confirm" at bounding box center [543, 282] width 92 height 15
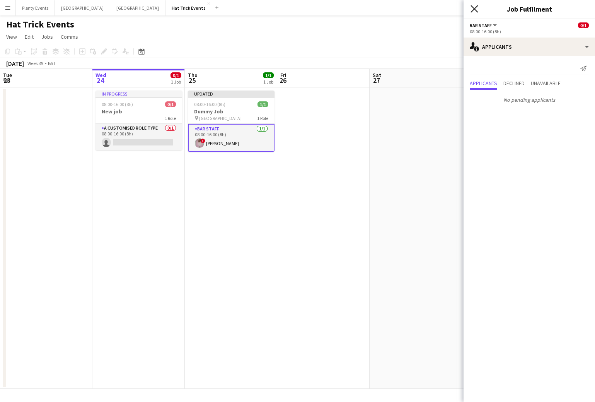
click at [474, 9] on icon at bounding box center [474, 8] width 7 height 7
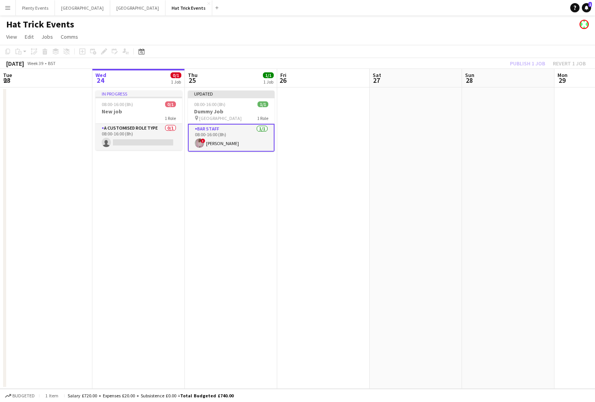
click at [531, 65] on div "Publish 1 job Revert 1 job" at bounding box center [548, 63] width 94 height 10
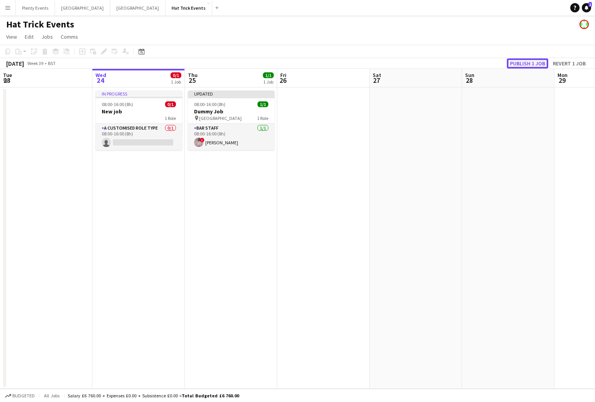
click at [531, 65] on button "Publish 1 job" at bounding box center [527, 63] width 41 height 10
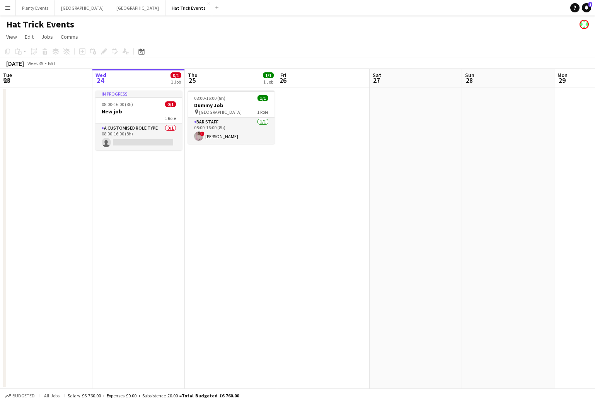
click at [7, 8] on app-icon "Menu" at bounding box center [8, 8] width 6 height 6
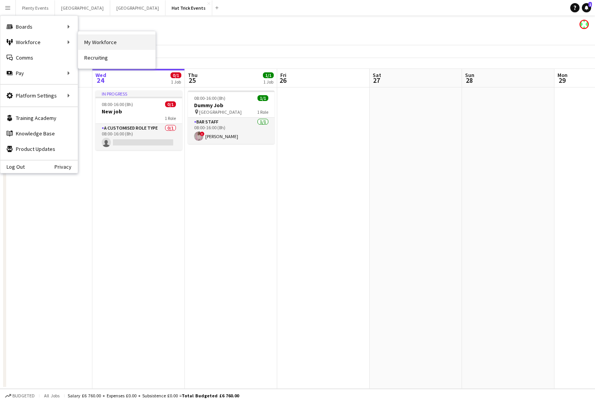
click at [106, 44] on link "My Workforce" at bounding box center [116, 41] width 77 height 15
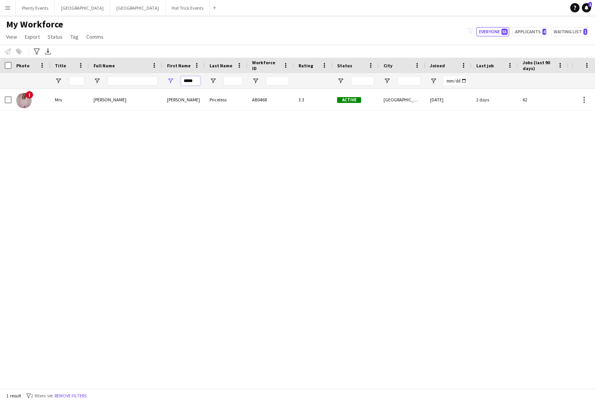
drag, startPoint x: 198, startPoint y: 82, endPoint x: 181, endPoint y: 81, distance: 16.3
click at [181, 81] on input "*****" at bounding box center [190, 80] width 19 height 9
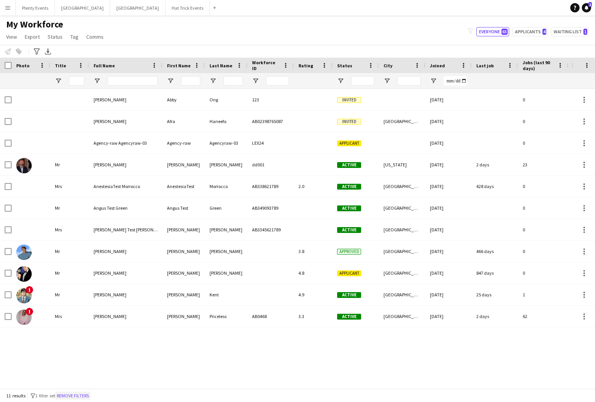
click at [81, 396] on button "Remove filters" at bounding box center [72, 395] width 35 height 9
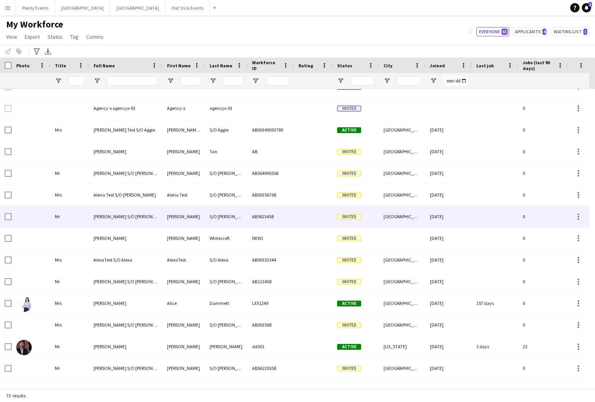
scroll to position [213, 0]
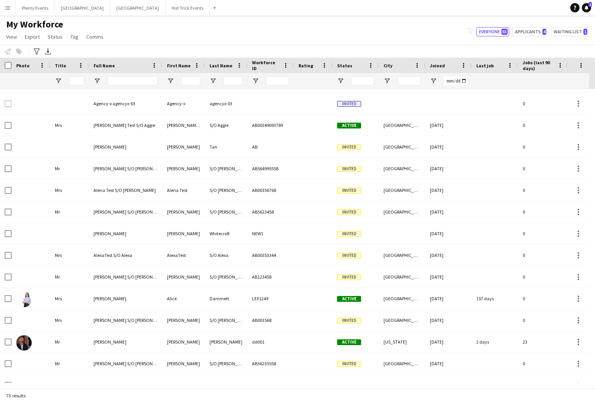
click at [7, 9] on app-icon "Menu" at bounding box center [8, 8] width 6 height 6
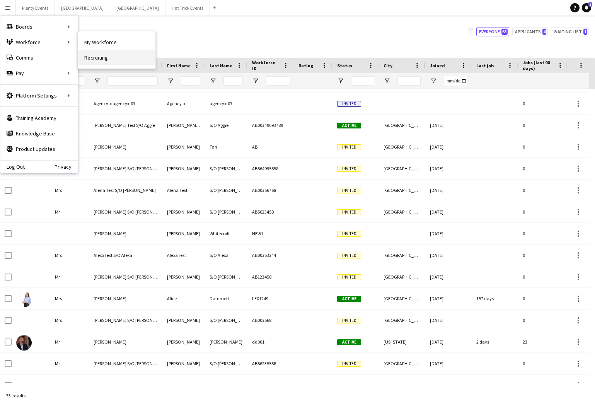
click at [98, 61] on link "Recruiting" at bounding box center [116, 57] width 77 height 15
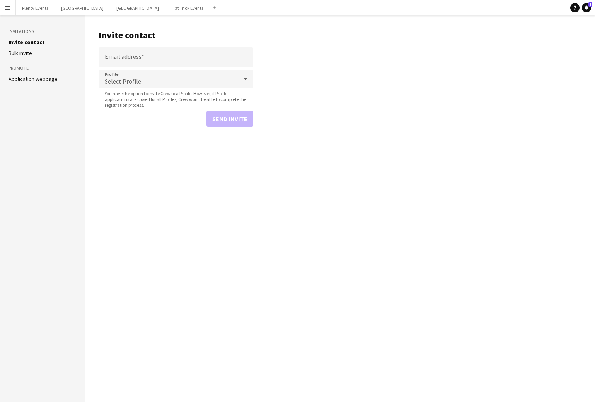
click at [36, 79] on link "Application webpage" at bounding box center [33, 78] width 49 height 7
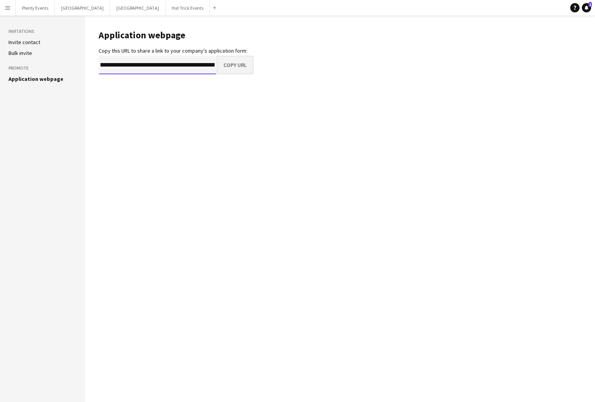
scroll to position [0, 39]
drag, startPoint x: 111, startPoint y: 65, endPoint x: 217, endPoint y: 67, distance: 105.6
click at [217, 67] on div "**********" at bounding box center [176, 65] width 155 height 19
click at [182, 92] on main "**********" at bounding box center [340, 208] width 510 height 386
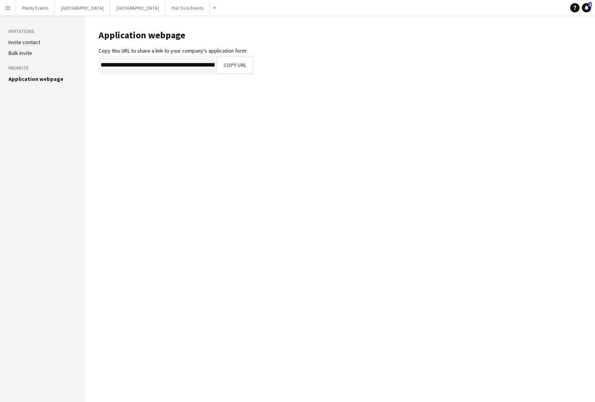
click at [33, 41] on link "Invite contact" at bounding box center [25, 42] width 32 height 7
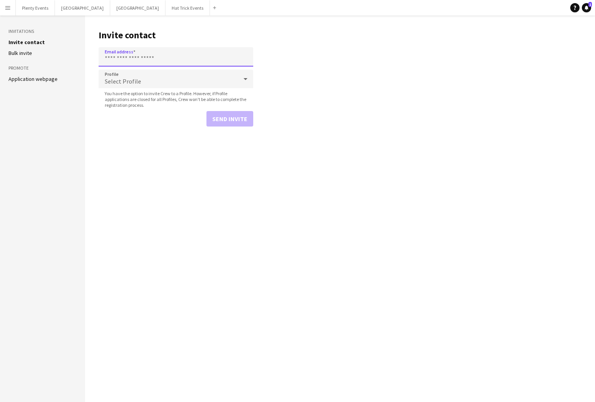
click at [157, 57] on input "Email address" at bounding box center [176, 56] width 155 height 19
click at [249, 79] on icon at bounding box center [245, 78] width 9 height 15
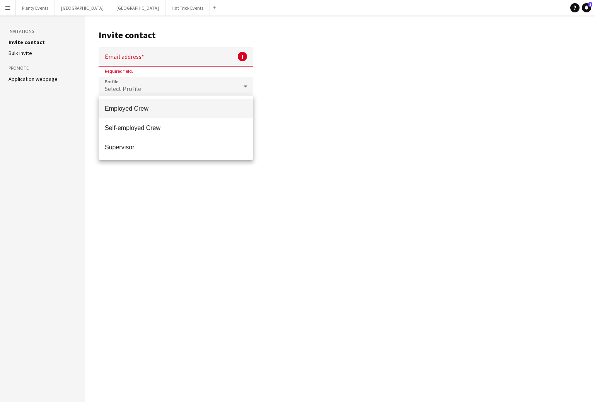
click at [304, 113] on div at bounding box center [297, 201] width 595 height 402
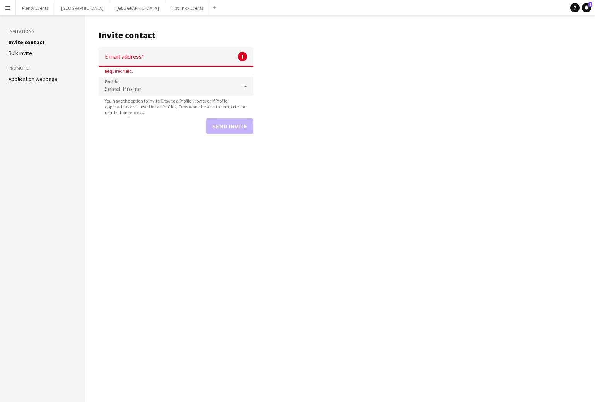
click at [10, 9] on app-icon "Menu" at bounding box center [8, 8] width 6 height 6
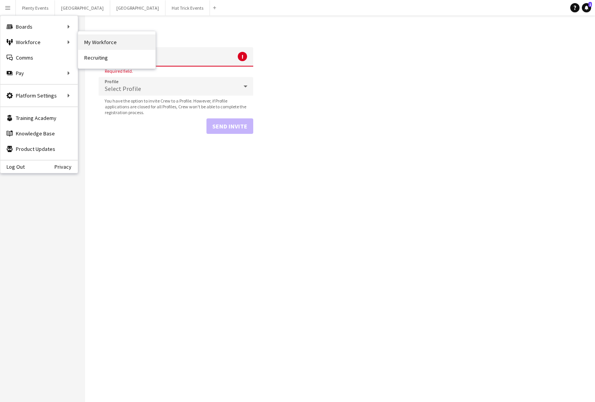
click at [94, 44] on link "My Workforce" at bounding box center [116, 41] width 77 height 15
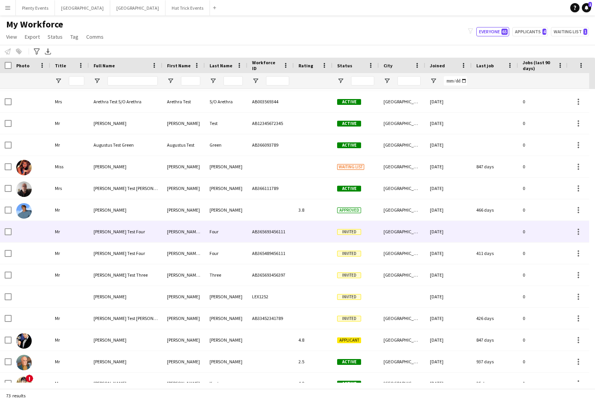
scroll to position [734, 0]
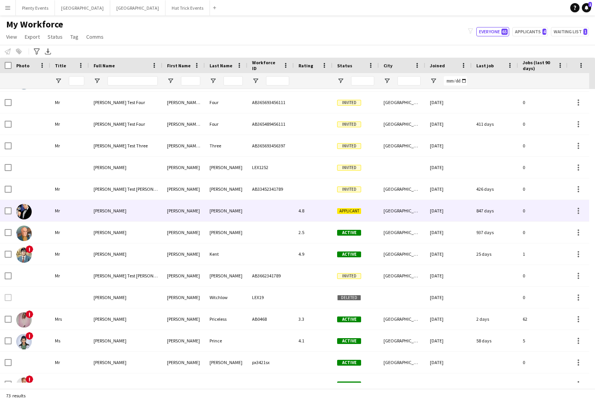
click at [317, 212] on div "4.8" at bounding box center [313, 210] width 39 height 21
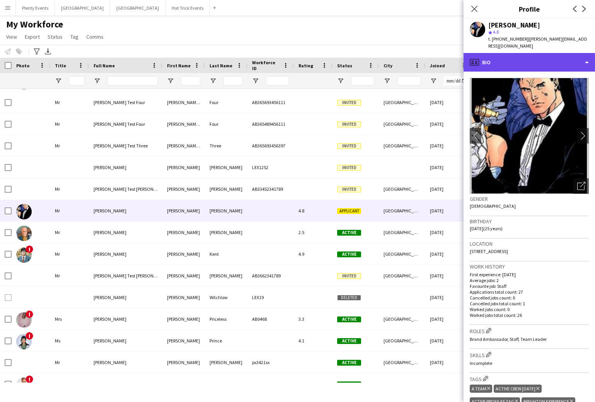
click at [551, 58] on div "profile Bio" at bounding box center [530, 62] width 132 height 19
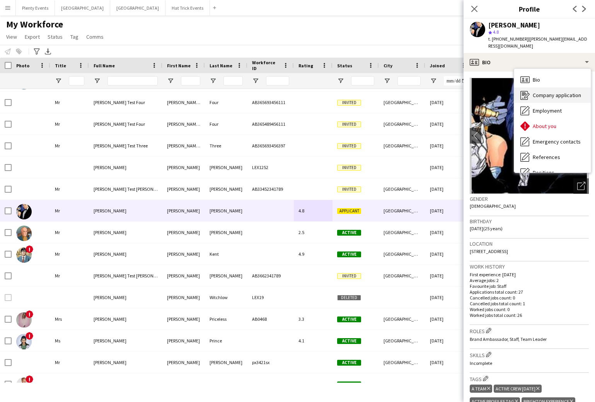
click at [552, 92] on span "Company application" at bounding box center [557, 95] width 48 height 7
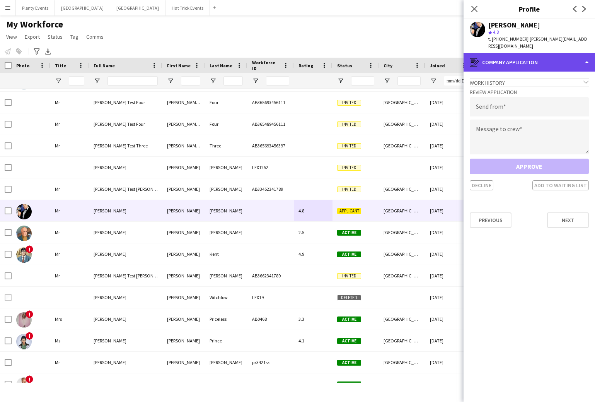
click at [557, 55] on div "register Company application" at bounding box center [530, 62] width 132 height 19
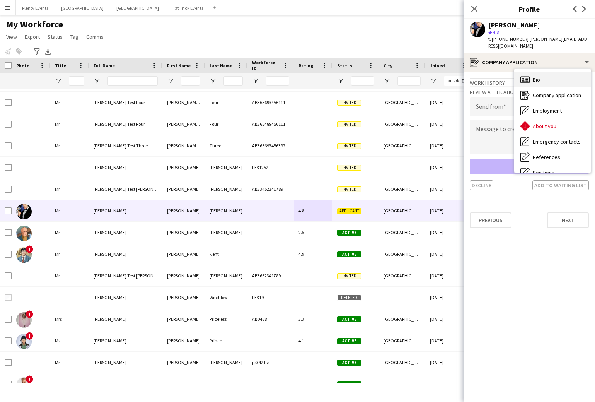
click at [546, 73] on div "Bio Bio" at bounding box center [552, 79] width 77 height 15
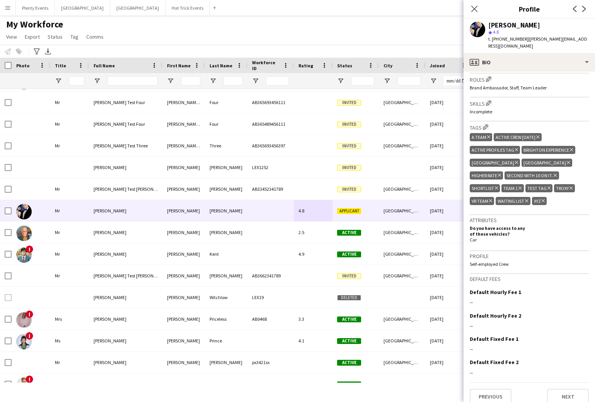
scroll to position [253, 0]
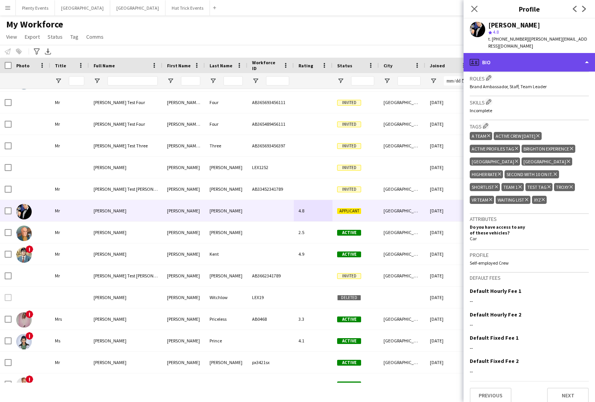
click at [551, 58] on div "profile Bio" at bounding box center [530, 62] width 132 height 19
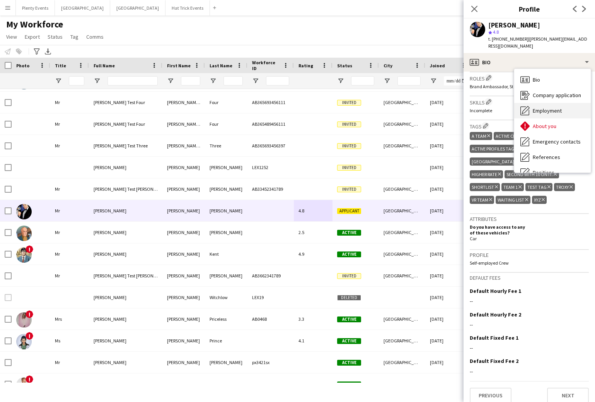
click at [543, 107] on span "Employment" at bounding box center [547, 110] width 29 height 7
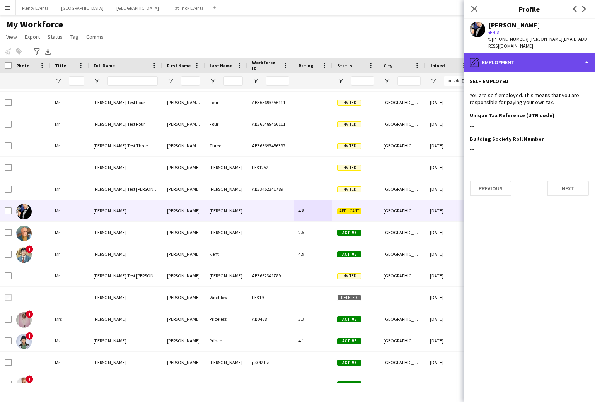
click at [571, 54] on div "pencil4 Employment" at bounding box center [530, 62] width 132 height 19
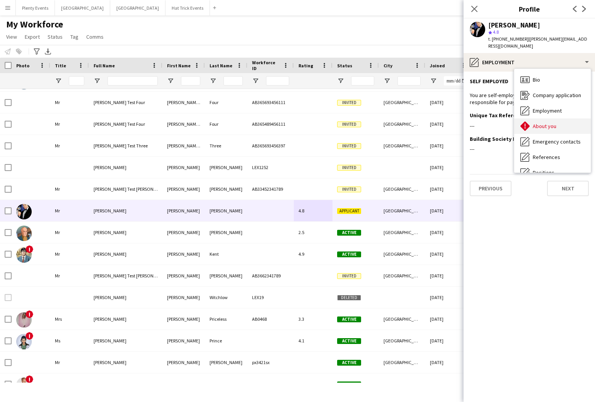
click at [551, 123] on span "About you" at bounding box center [545, 126] width 24 height 7
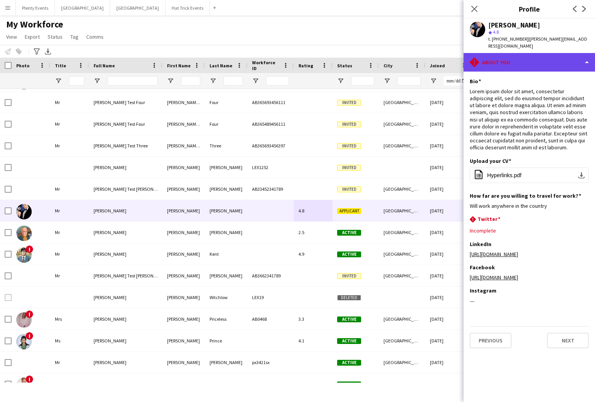
click at [553, 53] on div "rhombus-alert About you" at bounding box center [530, 62] width 132 height 19
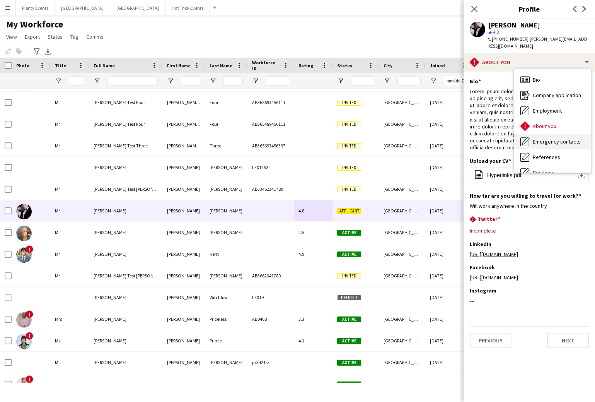
click at [557, 138] on span "Emergency contacts" at bounding box center [557, 141] width 48 height 7
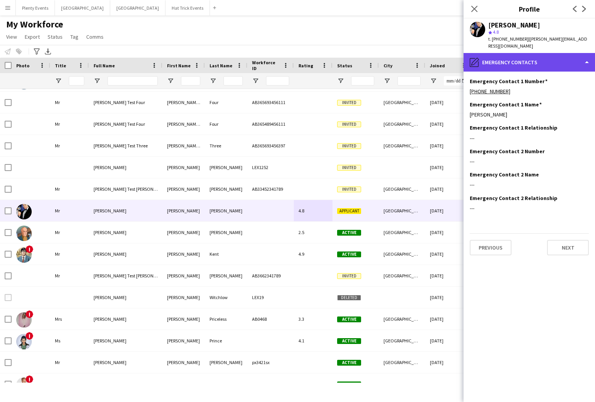
click at [553, 54] on div "pencil4 Emergency contacts" at bounding box center [530, 62] width 132 height 19
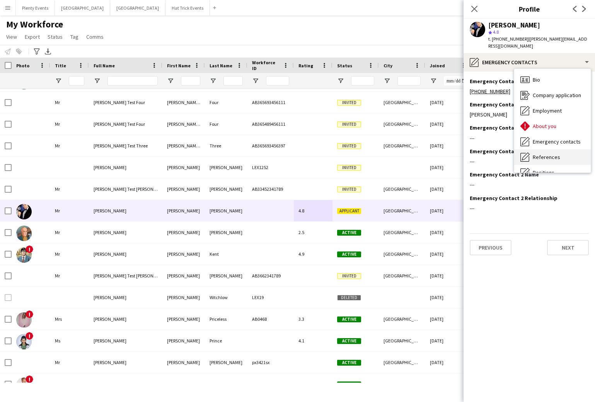
click at [549, 154] on span "References" at bounding box center [546, 157] width 27 height 7
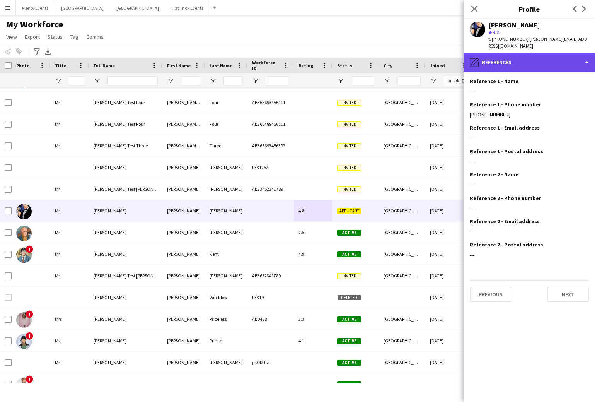
click at [549, 53] on div "pencil4 References" at bounding box center [530, 62] width 132 height 19
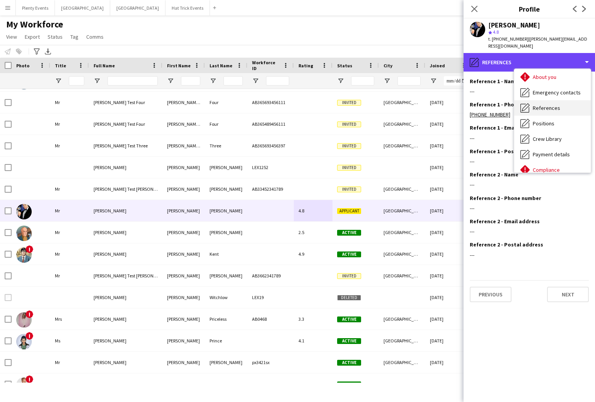
scroll to position [51, 0]
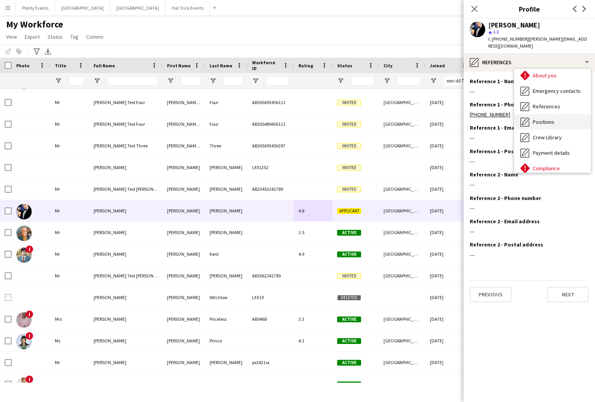
click at [547, 118] on span "Positions" at bounding box center [544, 121] width 22 height 7
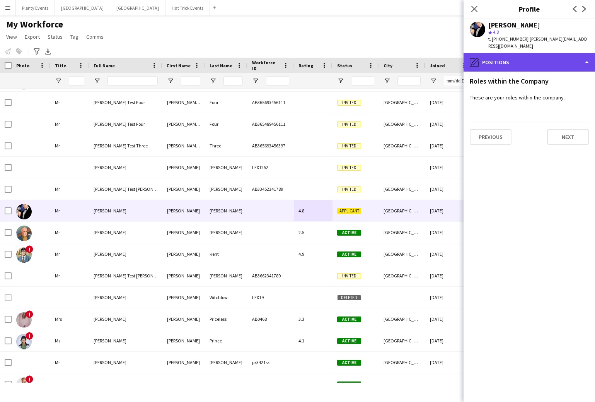
click at [564, 58] on div "pencil4 Positions" at bounding box center [530, 62] width 132 height 19
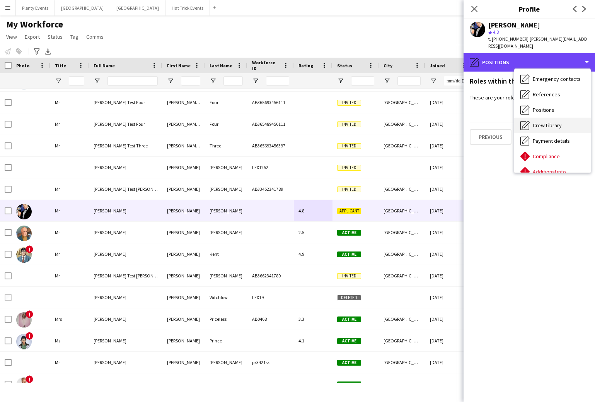
scroll to position [65, 0]
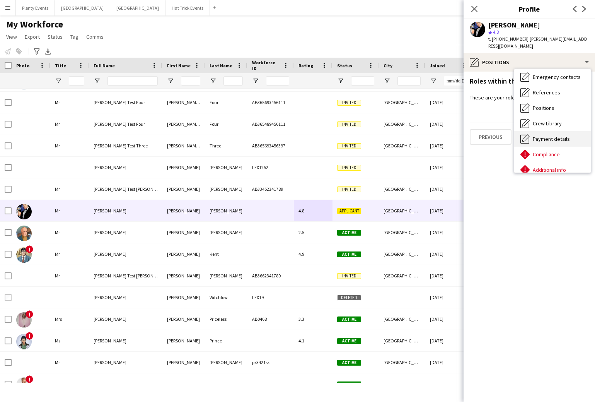
click at [552, 135] on span "Payment details" at bounding box center [551, 138] width 37 height 7
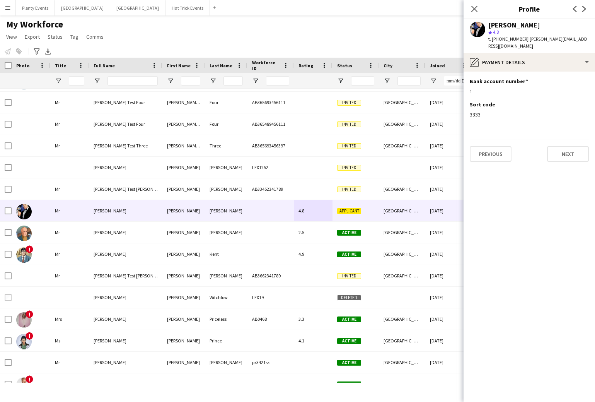
click at [5, 7] on app-icon "Menu" at bounding box center [8, 8] width 6 height 6
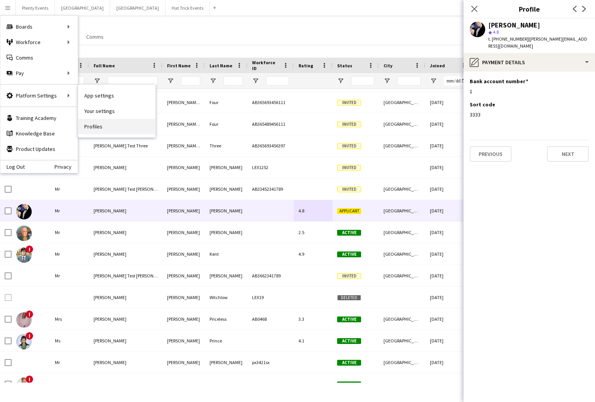
click at [97, 128] on link "Profiles" at bounding box center [116, 126] width 77 height 15
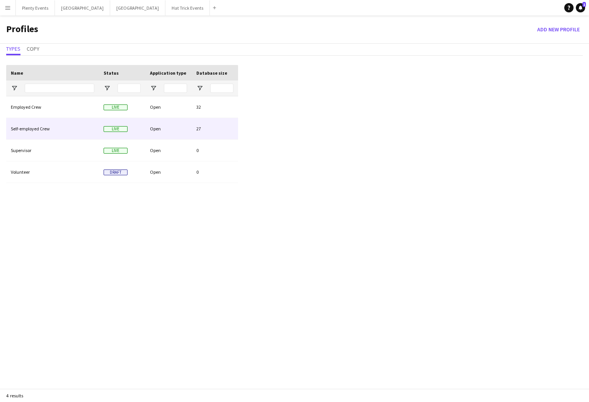
click at [167, 132] on div "Open" at bounding box center [168, 128] width 46 height 21
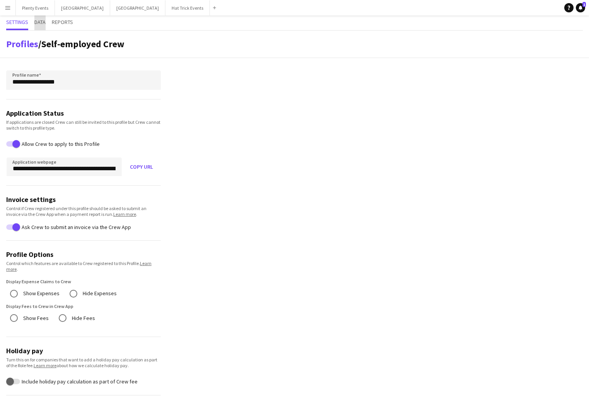
click at [39, 24] on span "Data" at bounding box center [39, 21] width 11 height 5
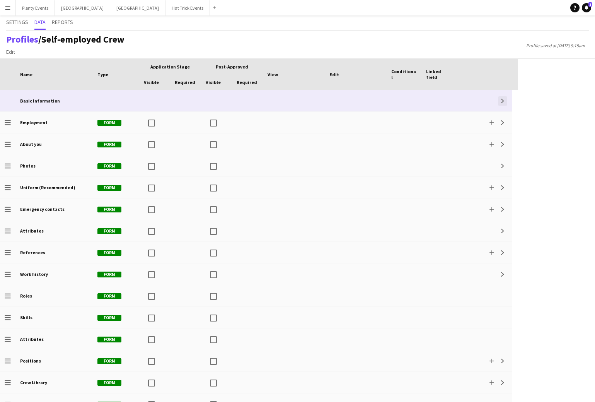
click at [502, 100] on app-icon "Expand" at bounding box center [503, 101] width 5 height 5
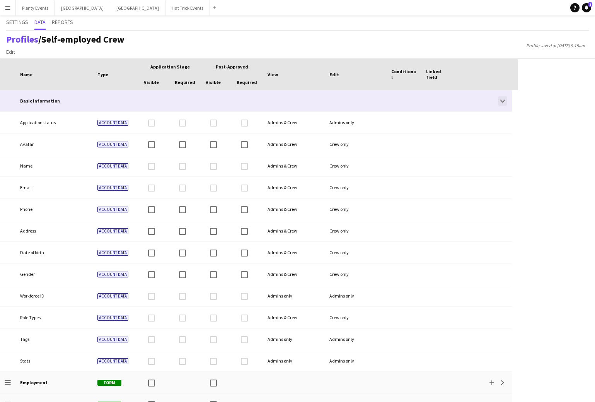
click at [504, 101] on app-icon "Collapse" at bounding box center [503, 101] width 5 height 5
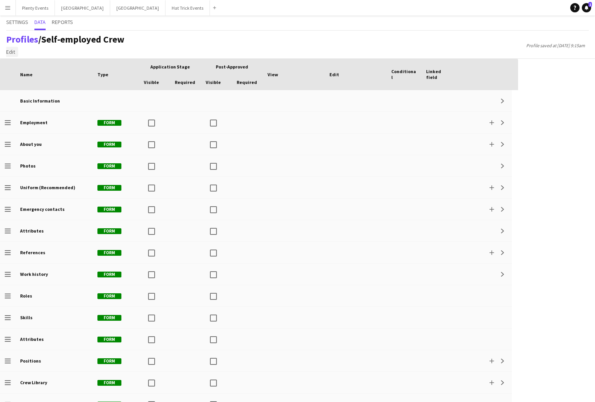
click at [12, 53] on span "Edit" at bounding box center [10, 51] width 9 height 7
click at [22, 68] on span "Add section" at bounding box center [24, 68] width 28 height 7
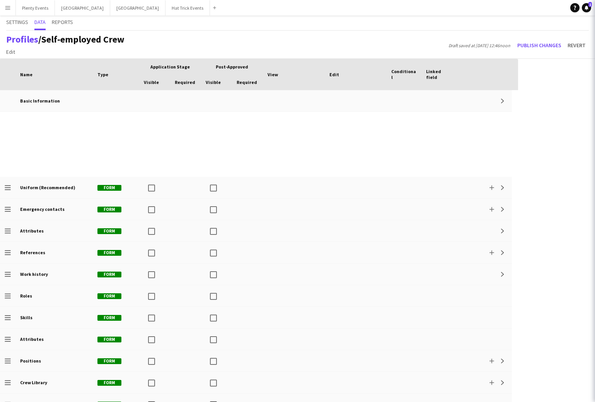
scroll to position [316, 0]
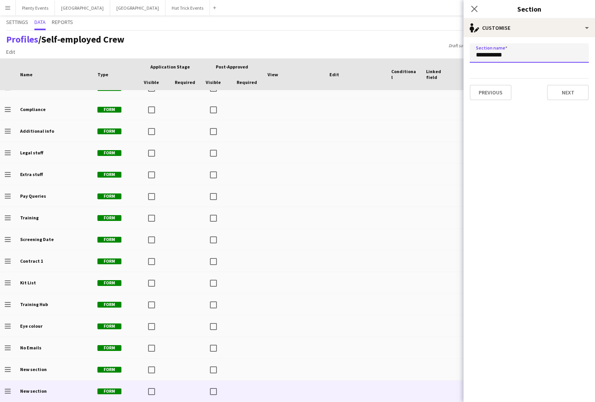
drag, startPoint x: 475, startPoint y: 55, endPoint x: 489, endPoint y: 57, distance: 13.2
click at [489, 57] on input "**********" at bounding box center [529, 52] width 119 height 19
click at [509, 56] on input "**********" at bounding box center [529, 52] width 119 height 19
type input "**********"
click at [574, 92] on button "Next" at bounding box center [568, 92] width 42 height 15
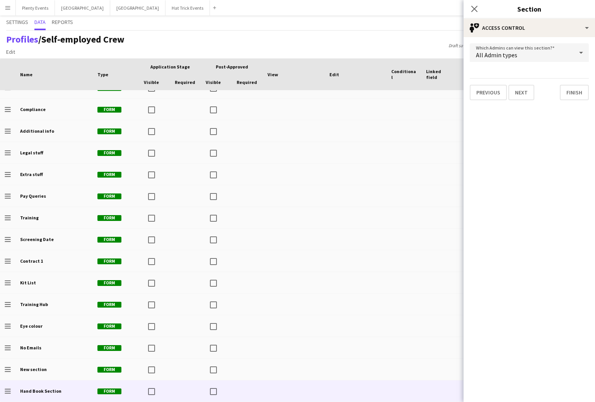
click at [566, 52] on div "All Admin types" at bounding box center [522, 52] width 104 height 19
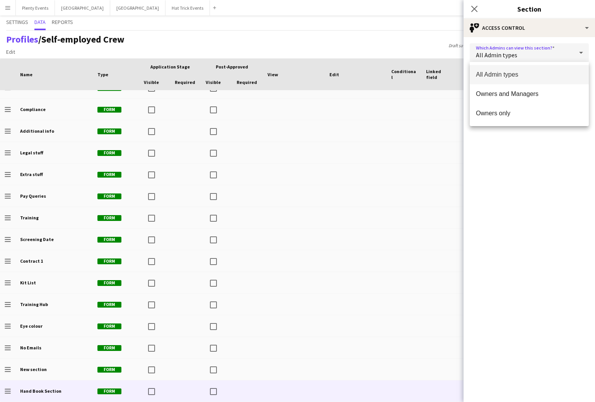
click at [546, 29] on div at bounding box center [297, 201] width 595 height 402
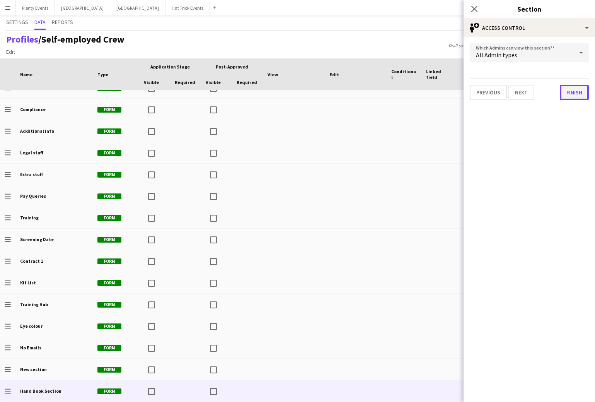
click at [569, 92] on button "Finish" at bounding box center [574, 92] width 29 height 15
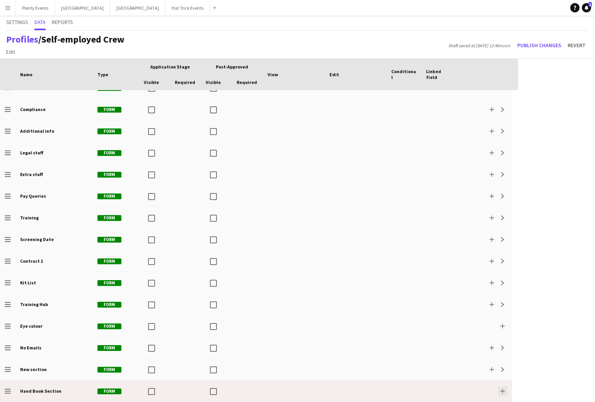
click at [504, 391] on app-icon "Add" at bounding box center [503, 391] width 5 height 5
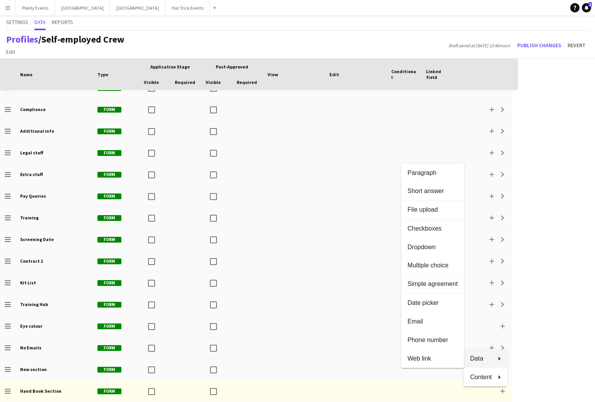
click at [263, 158] on div at bounding box center [297, 201] width 595 height 402
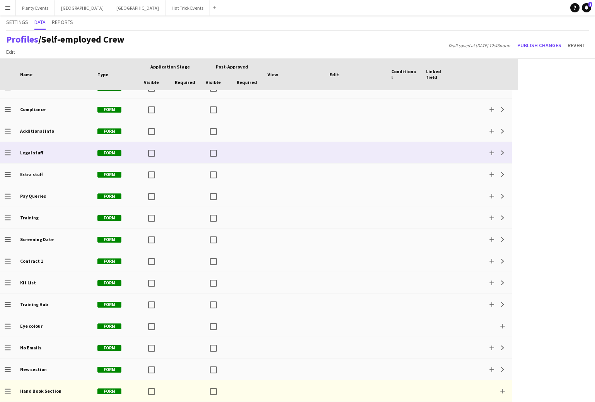
click at [475, 153] on div "Add Expand" at bounding box center [484, 152] width 56 height 21
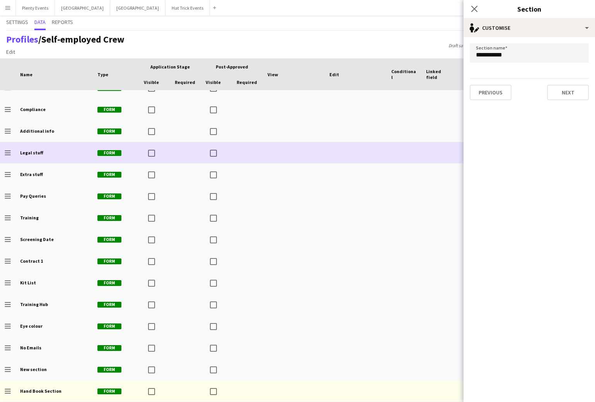
click at [419, 150] on div at bounding box center [404, 152] width 35 height 21
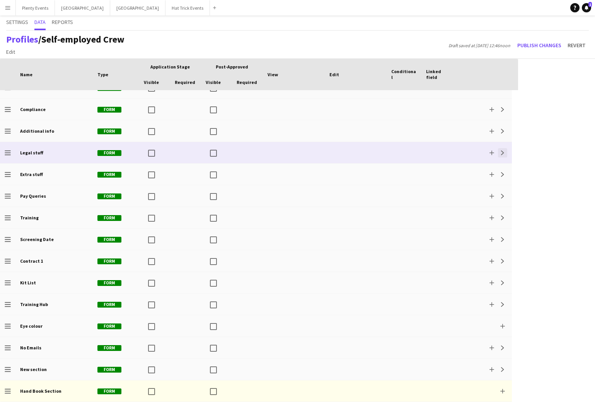
click at [501, 152] on app-icon "Expand" at bounding box center [503, 152] width 5 height 5
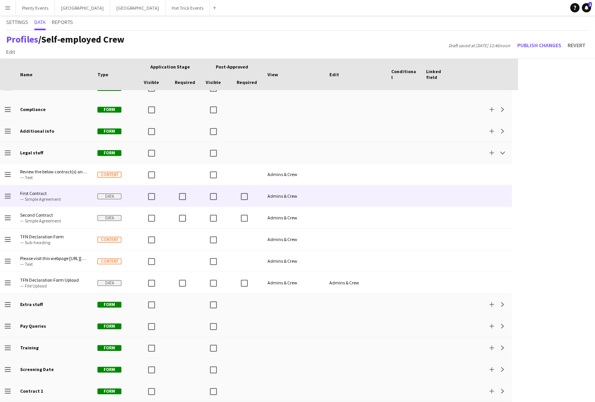
click at [347, 197] on div at bounding box center [356, 195] width 62 height 21
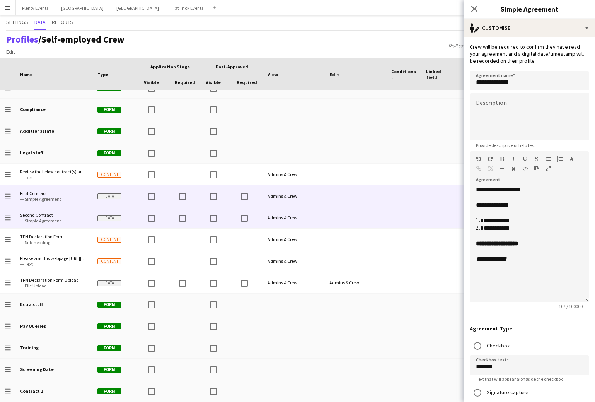
click at [82, 218] on span "— Simple Agreement" at bounding box center [54, 221] width 68 height 6
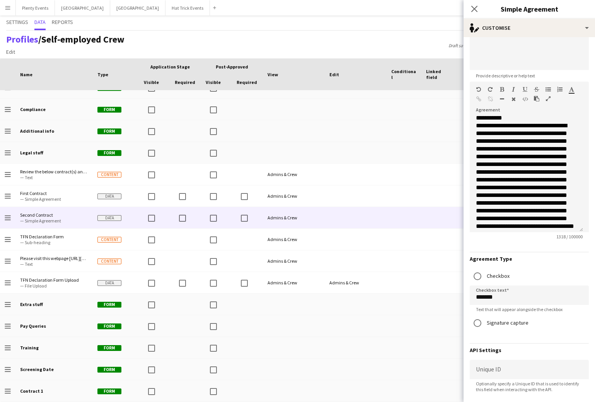
scroll to position [85, 0]
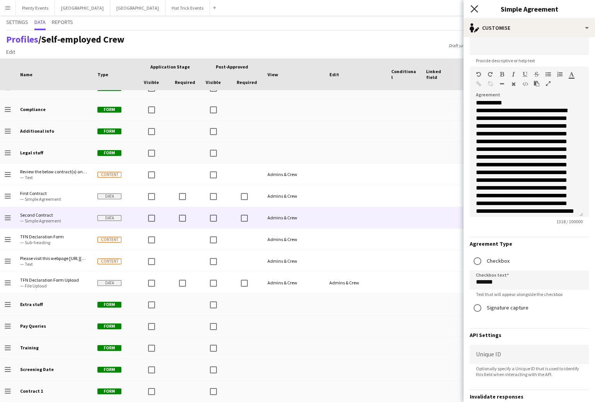
click at [473, 11] on icon "Close pop-in" at bounding box center [474, 8] width 7 height 7
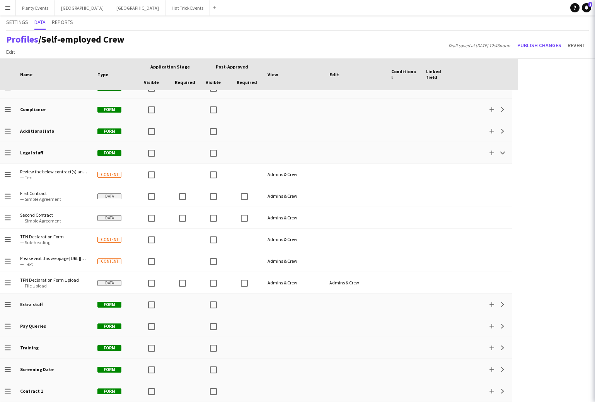
scroll to position [0, 0]
click at [10, 9] on app-icon "Menu" at bounding box center [8, 8] width 6 height 6
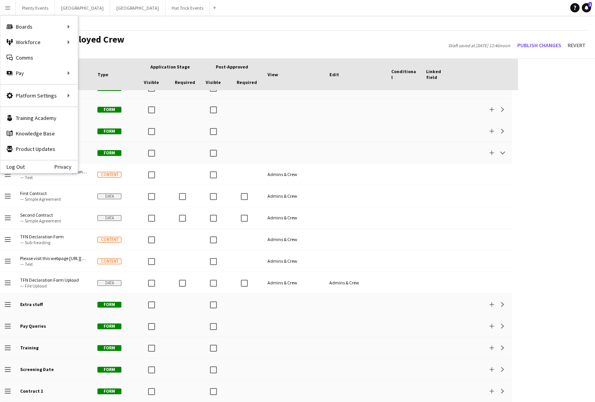
click at [144, 28] on div "Settings Data Reports" at bounding box center [297, 22] width 583 height 15
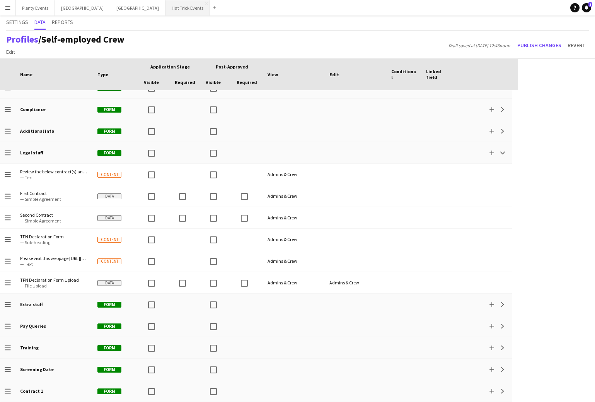
click at [166, 9] on button "Hat Trick Events Close" at bounding box center [188, 7] width 44 height 15
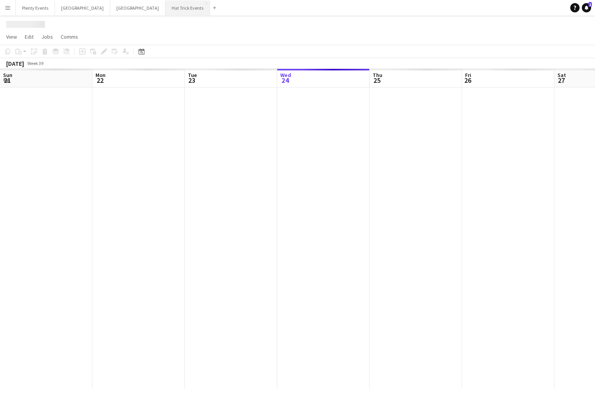
scroll to position [0, 185]
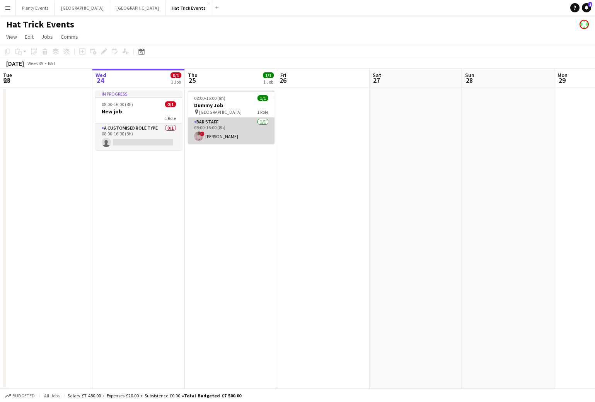
click at [234, 137] on app-card-role "Bar Staff [DATE] 08:00-16:00 (8h) ! [PERSON_NAME]" at bounding box center [231, 131] width 87 height 26
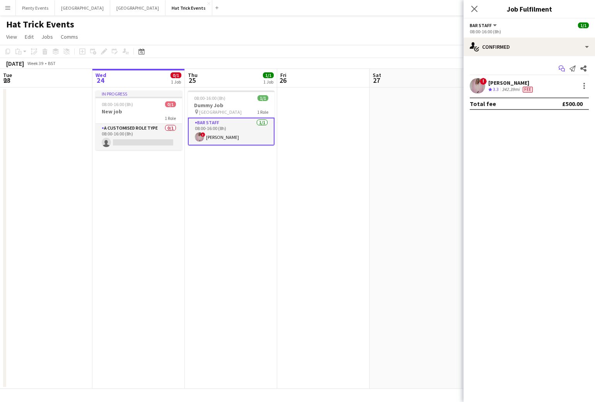
click at [562, 69] on icon at bounding box center [563, 70] width 4 height 4
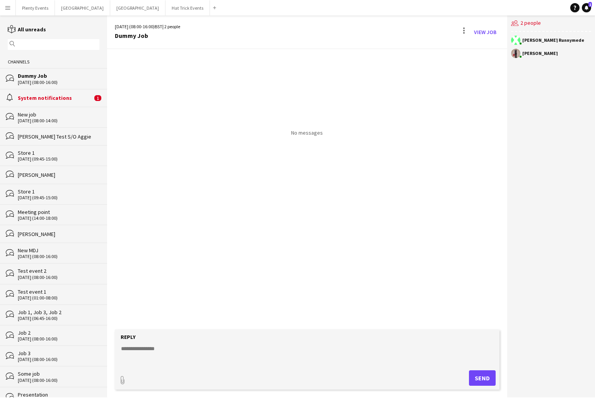
click at [151, 349] on textarea at bounding box center [308, 355] width 377 height 20
type textarea "******"
click at [482, 378] on button "Send" at bounding box center [482, 377] width 27 height 15
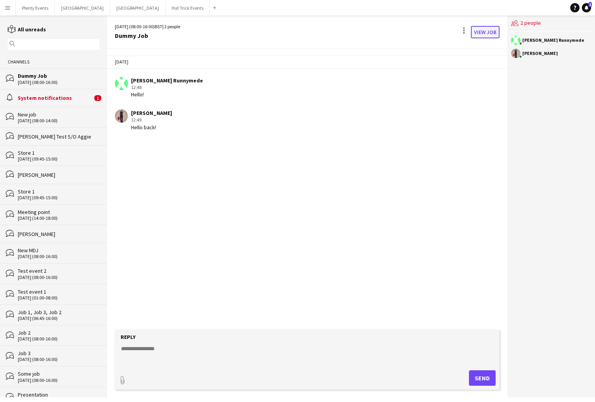
click at [488, 32] on link "View Job" at bounding box center [485, 32] width 29 height 12
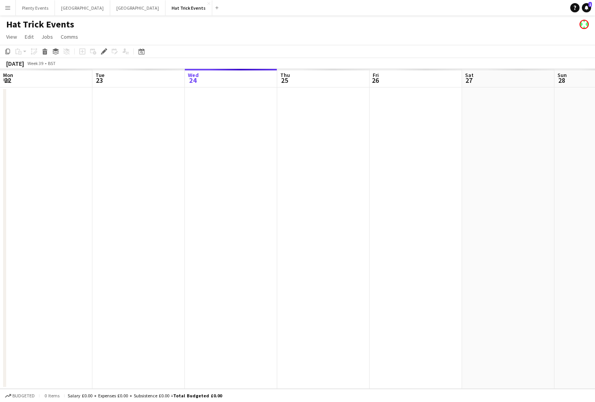
scroll to position [0, 266]
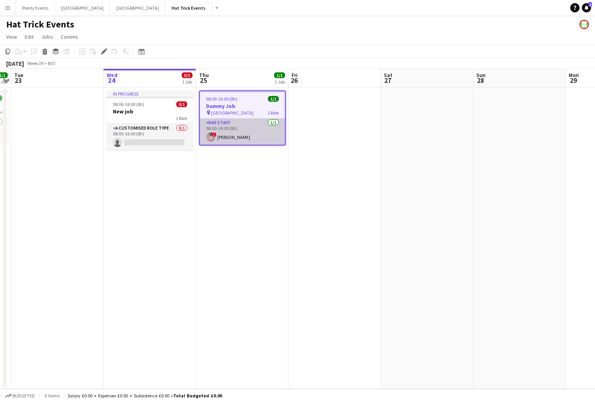
click at [249, 140] on app-card-role "Bar Staff [DATE] 08:00-16:00 (8h) ! [PERSON_NAME]" at bounding box center [242, 131] width 85 height 26
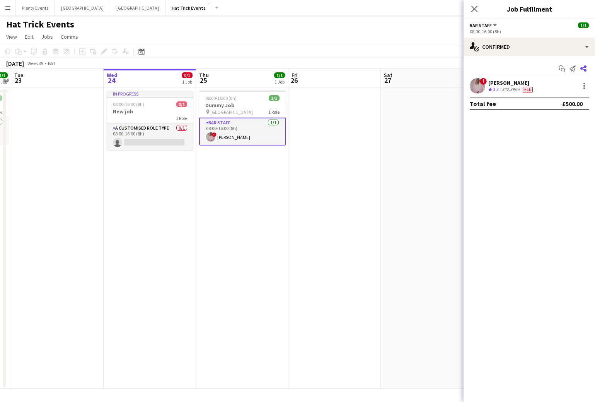
click at [582, 69] on icon at bounding box center [584, 68] width 6 height 6
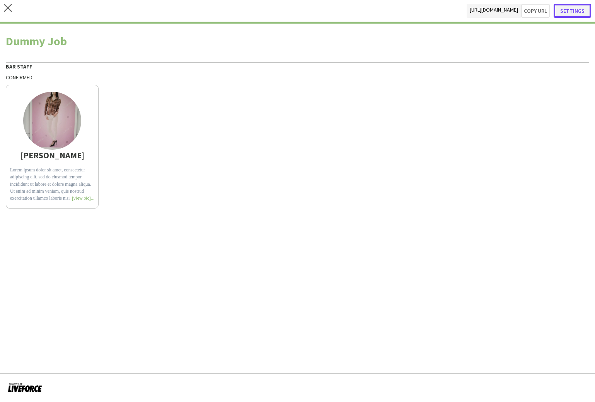
click at [581, 12] on button "Settings" at bounding box center [573, 11] width 38 height 14
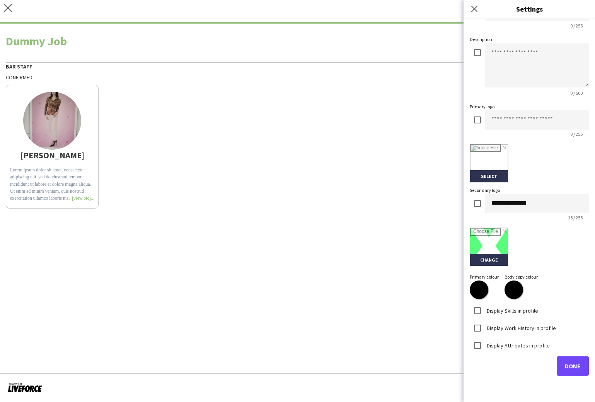
scroll to position [63, 0]
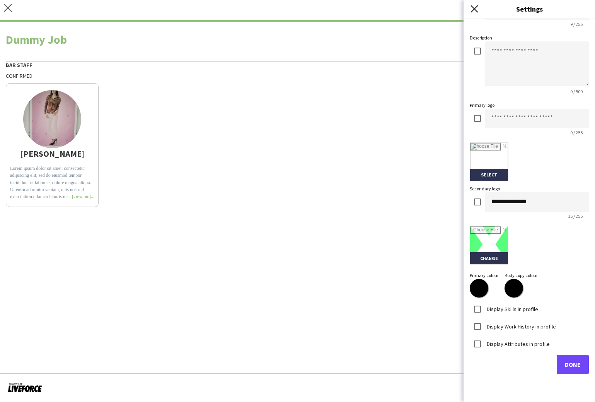
click at [475, 9] on icon "Close pop-in" at bounding box center [474, 8] width 7 height 7
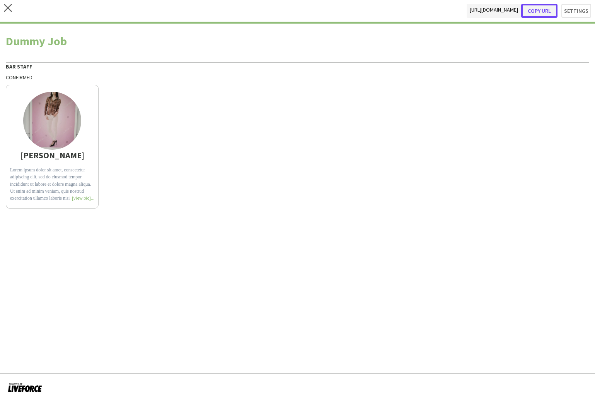
click at [542, 12] on button "Copy url" at bounding box center [539, 11] width 36 height 14
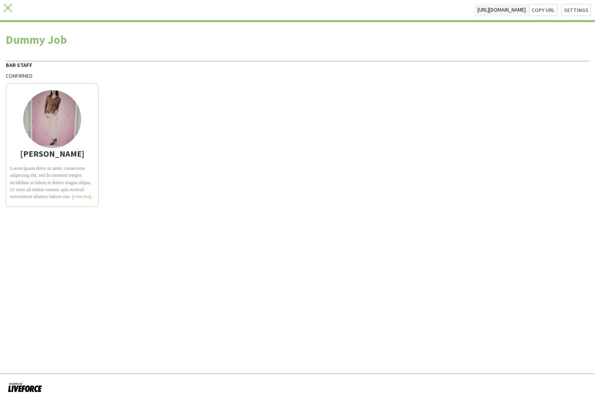
click at [6, 9] on icon at bounding box center [8, 8] width 8 height 8
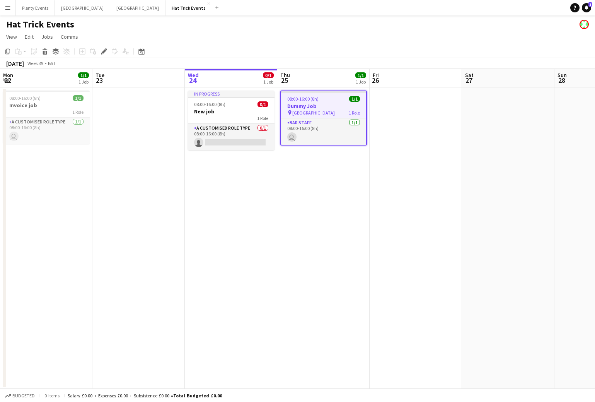
scroll to position [0, 266]
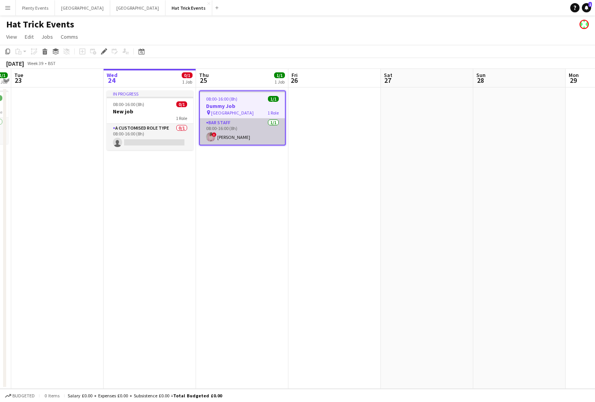
click at [246, 132] on app-card-role "Bar Staff [DATE] 08:00-16:00 (8h) ! [PERSON_NAME]" at bounding box center [242, 131] width 85 height 26
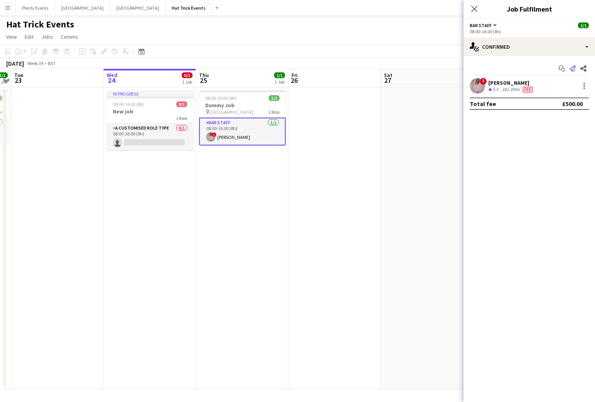
click at [573, 70] on icon "Send notification" at bounding box center [573, 68] width 6 height 6
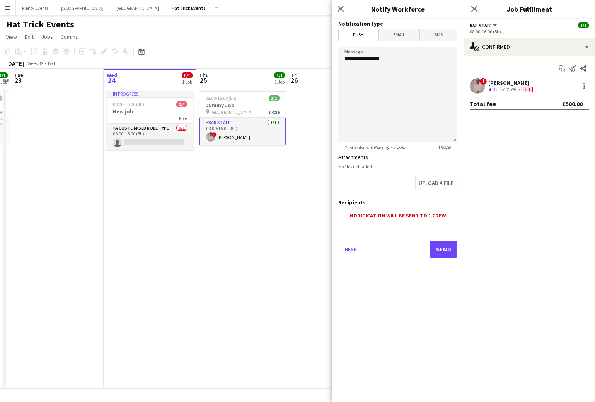
click at [400, 36] on span "Email" at bounding box center [399, 35] width 41 height 12
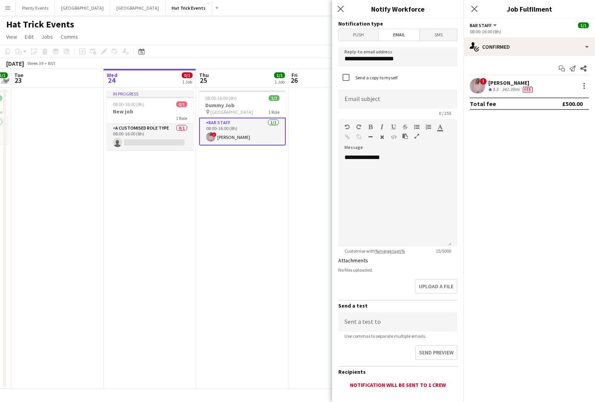
click at [364, 33] on span "Push" at bounding box center [359, 35] width 40 height 12
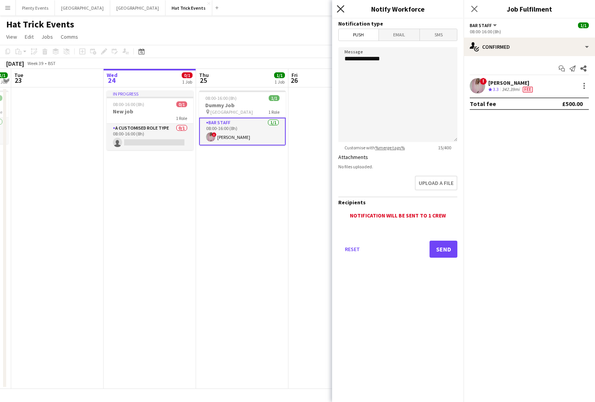
click at [339, 11] on icon at bounding box center [340, 8] width 7 height 7
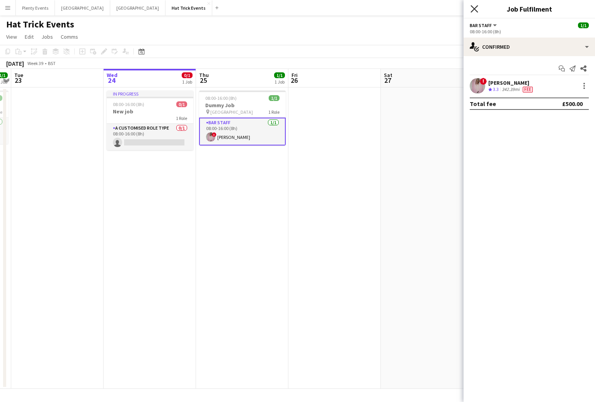
click at [478, 11] on icon "Close pop-in" at bounding box center [474, 8] width 7 height 7
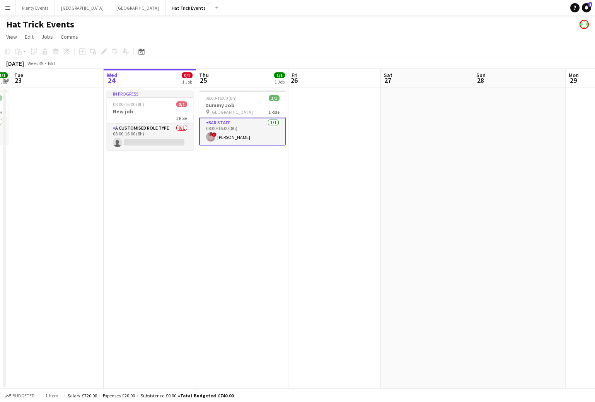
click at [6, 6] on app-icon "Menu" at bounding box center [8, 8] width 6 height 6
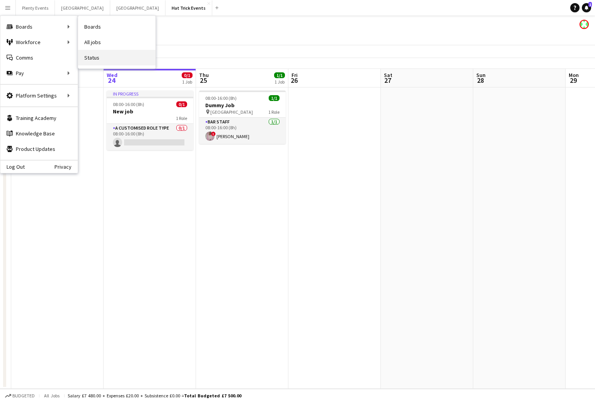
click at [93, 60] on link "Status" at bounding box center [116, 57] width 77 height 15
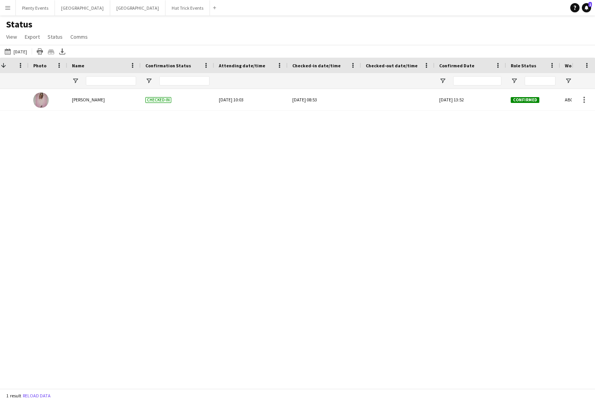
scroll to position [0, 56]
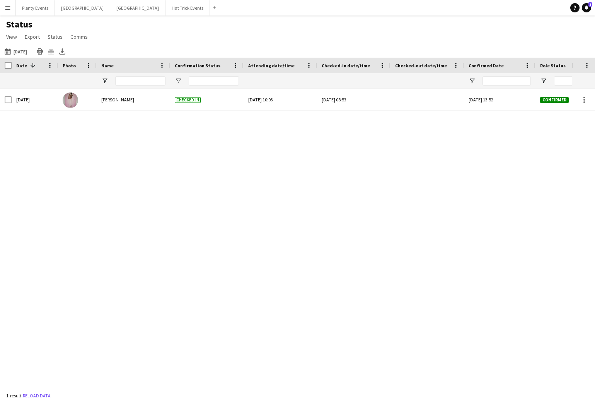
click at [10, 8] on app-icon "Menu" at bounding box center [8, 8] width 6 height 6
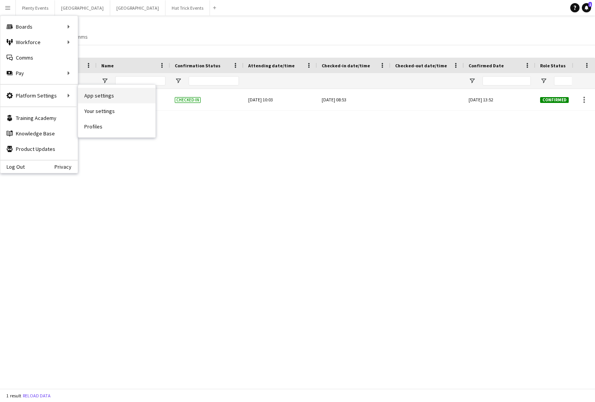
click at [103, 97] on link "App settings" at bounding box center [116, 95] width 77 height 15
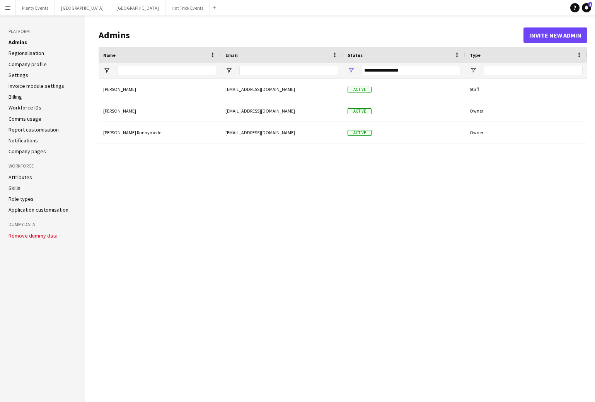
click at [18, 75] on link "Settings" at bounding box center [19, 75] width 20 height 7
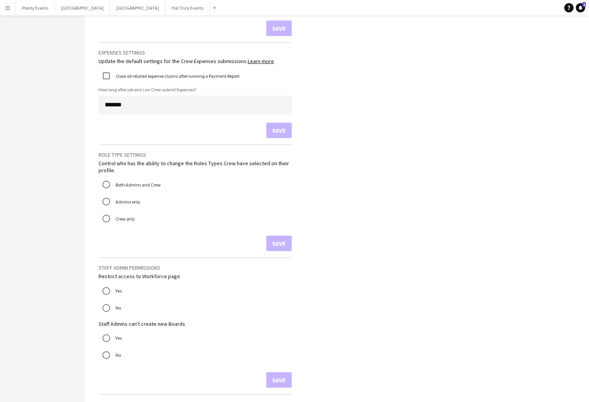
scroll to position [675, 0]
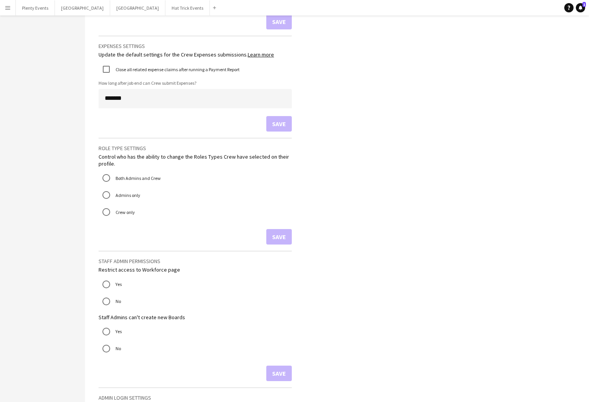
click at [8, 10] on app-icon "Menu" at bounding box center [8, 8] width 6 height 6
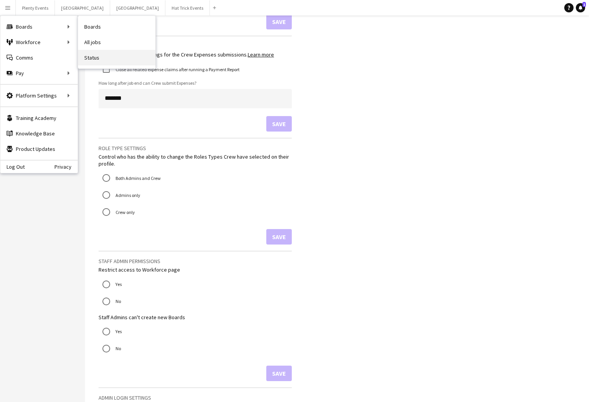
click at [92, 58] on link "Status" at bounding box center [116, 57] width 77 height 15
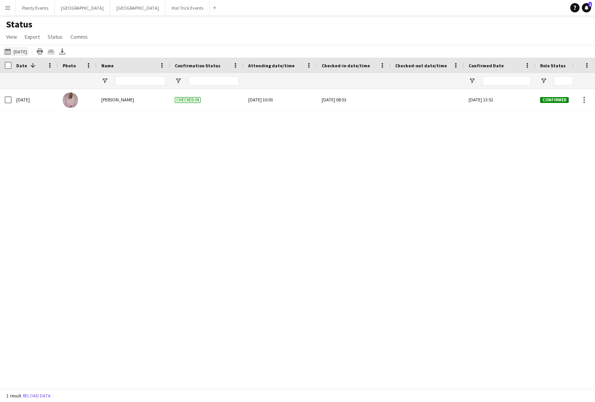
click at [26, 49] on button "[DATE] [DATE]" at bounding box center [16, 51] width 26 height 9
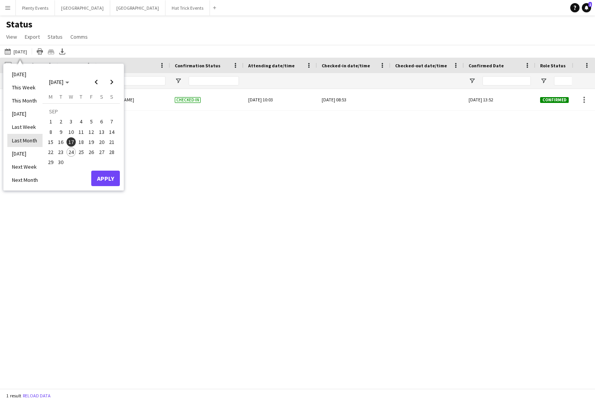
click at [29, 138] on li "Last Month" at bounding box center [24, 140] width 35 height 13
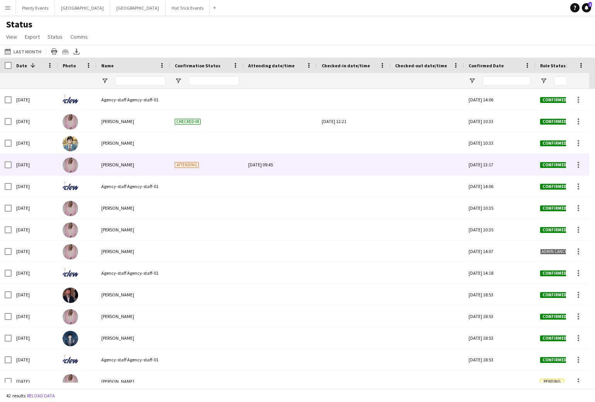
click at [262, 166] on div "[DATE] 09:45" at bounding box center [280, 164] width 64 height 21
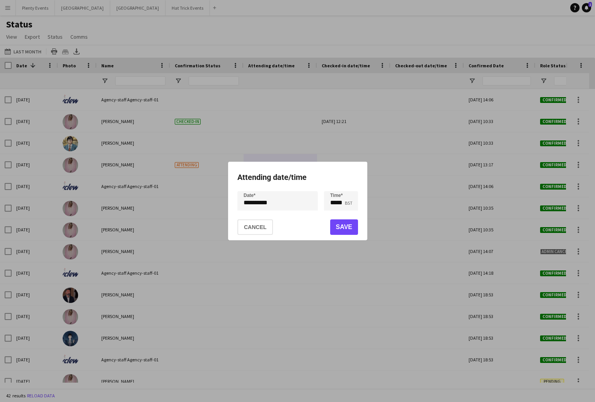
click at [283, 203] on div "**********" at bounding box center [297, 201] width 595 height 402
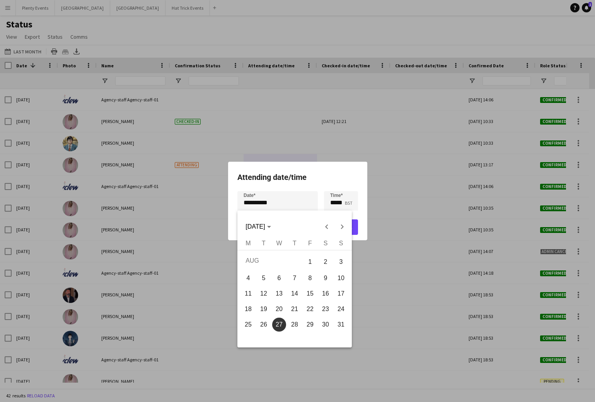
click at [350, 201] on div at bounding box center [297, 201] width 595 height 402
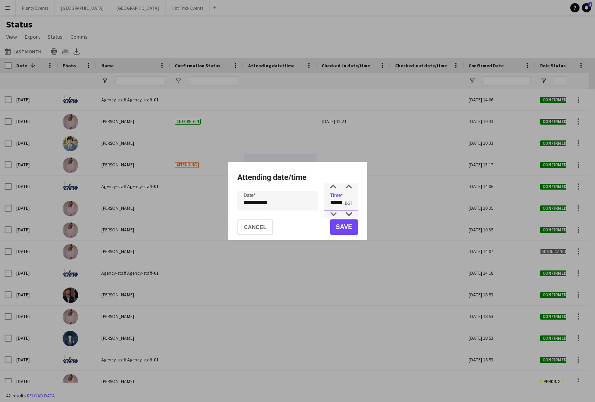
click at [349, 201] on input "*****" at bounding box center [341, 200] width 34 height 19
click at [262, 225] on button "Cancel" at bounding box center [256, 226] width 36 height 15
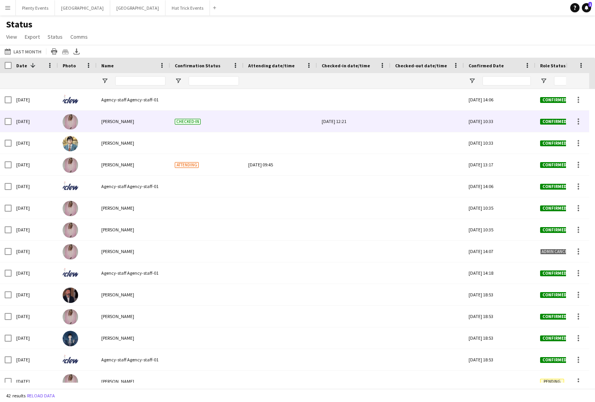
click at [200, 122] on div "Checked-in" at bounding box center [206, 121] width 73 height 21
click at [337, 120] on div "[DATE] 12:21" at bounding box center [354, 121] width 64 height 21
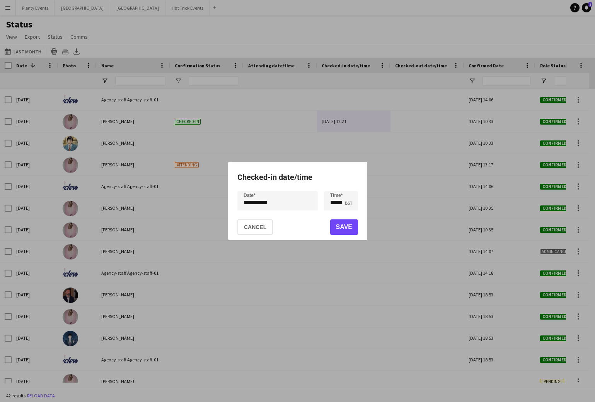
click at [341, 140] on div at bounding box center [297, 201] width 595 height 402
click at [260, 227] on button "Cancel" at bounding box center [256, 226] width 36 height 15
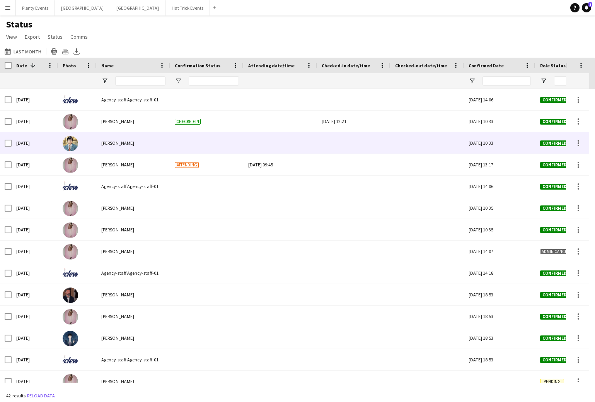
click at [341, 145] on div at bounding box center [354, 142] width 64 height 21
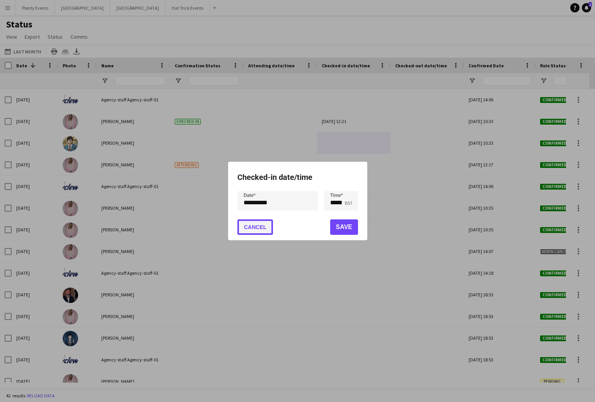
click at [258, 229] on button "Cancel" at bounding box center [256, 226] width 36 height 15
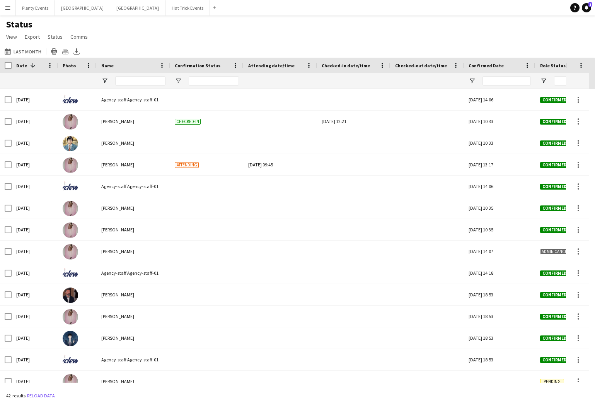
click at [7, 8] on app-icon "Menu" at bounding box center [8, 8] width 6 height 6
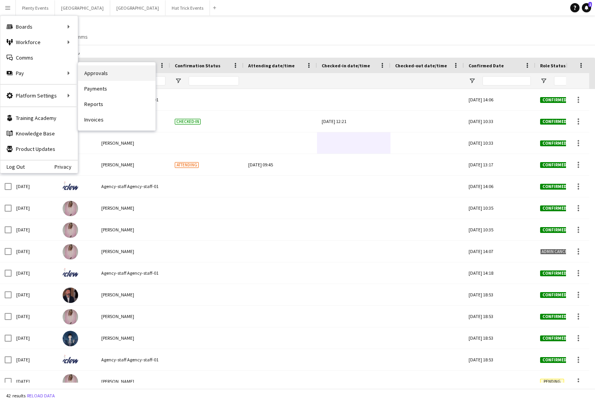
click at [95, 73] on link "Approvals" at bounding box center [116, 72] width 77 height 15
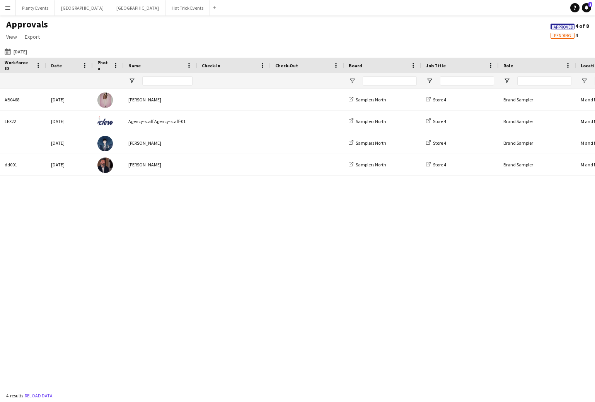
click at [503, 27] on div "Approvals View Customise view Customise filters Reset Filters Reset View Reset …" at bounding box center [297, 32] width 595 height 26
click at [9, 9] on app-icon "Menu" at bounding box center [8, 8] width 6 height 6
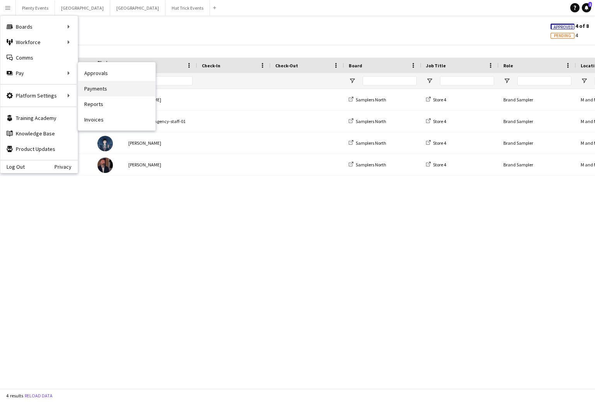
click at [98, 90] on link "Payments" at bounding box center [116, 88] width 77 height 15
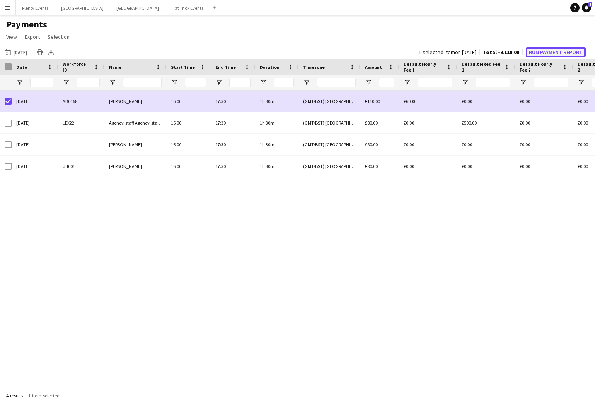
click at [566, 53] on button "Run Payment Report" at bounding box center [556, 52] width 60 height 10
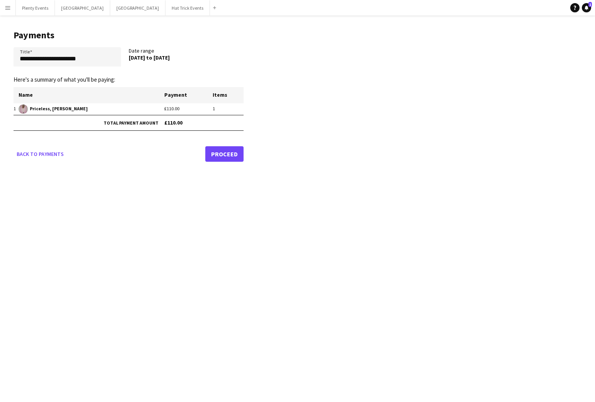
click at [10, 8] on app-icon "Menu" at bounding box center [8, 8] width 6 height 6
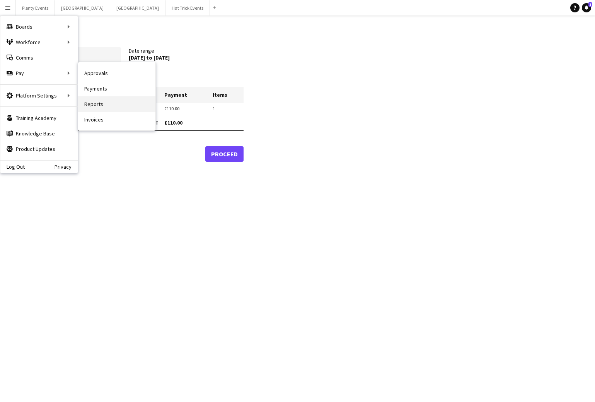
click at [99, 106] on link "Reports" at bounding box center [116, 103] width 77 height 15
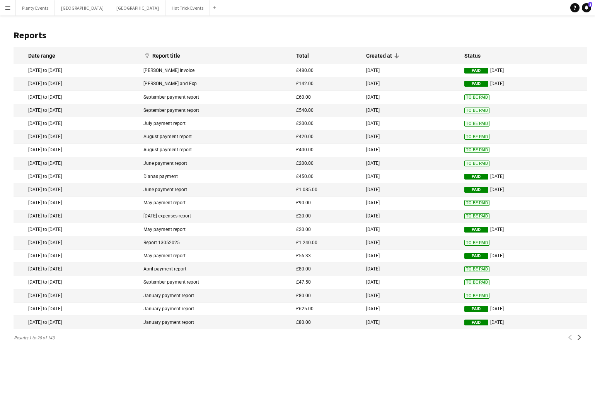
click at [140, 70] on mat-cell "[DATE] to [DATE]" at bounding box center [77, 70] width 126 height 13
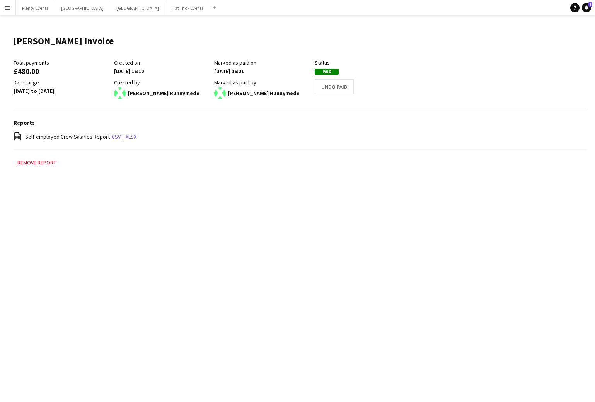
click at [7, 8] on app-icon "Menu" at bounding box center [8, 8] width 6 height 6
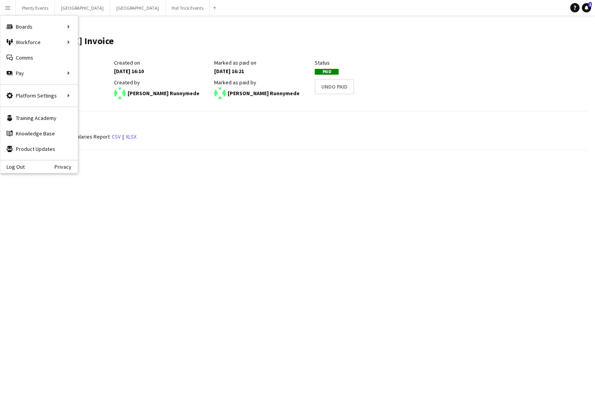
click at [150, 37] on header "[PERSON_NAME] Invoice Edit this field" at bounding box center [301, 44] width 574 height 30
